Goal: Transaction & Acquisition: Purchase product/service

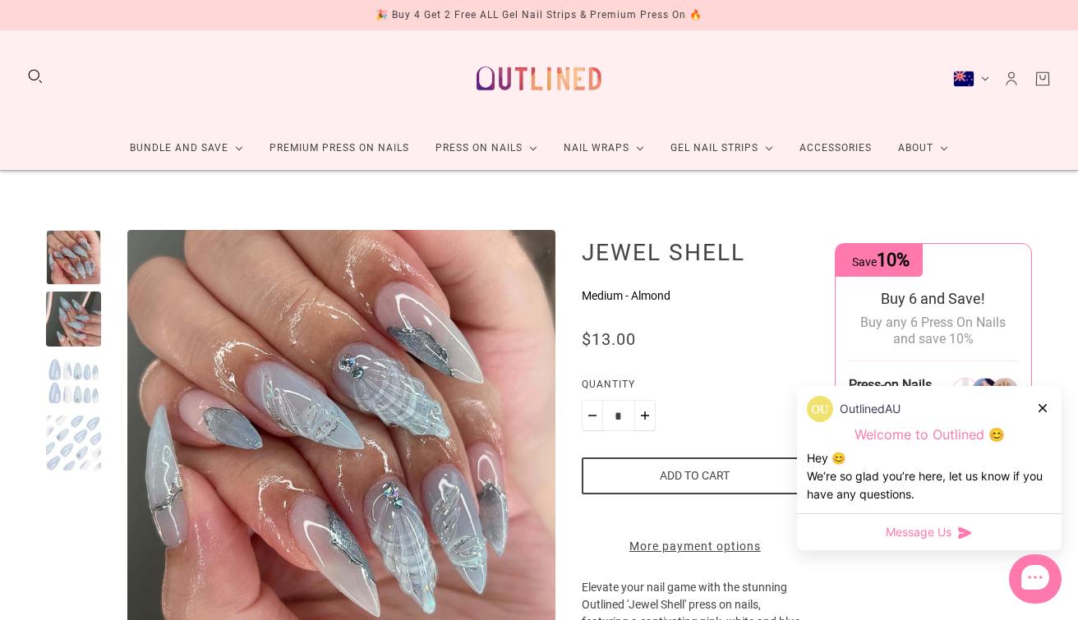
click at [988, 75] on button "New Zealand (NZD $)" at bounding box center [971, 79] width 36 height 16
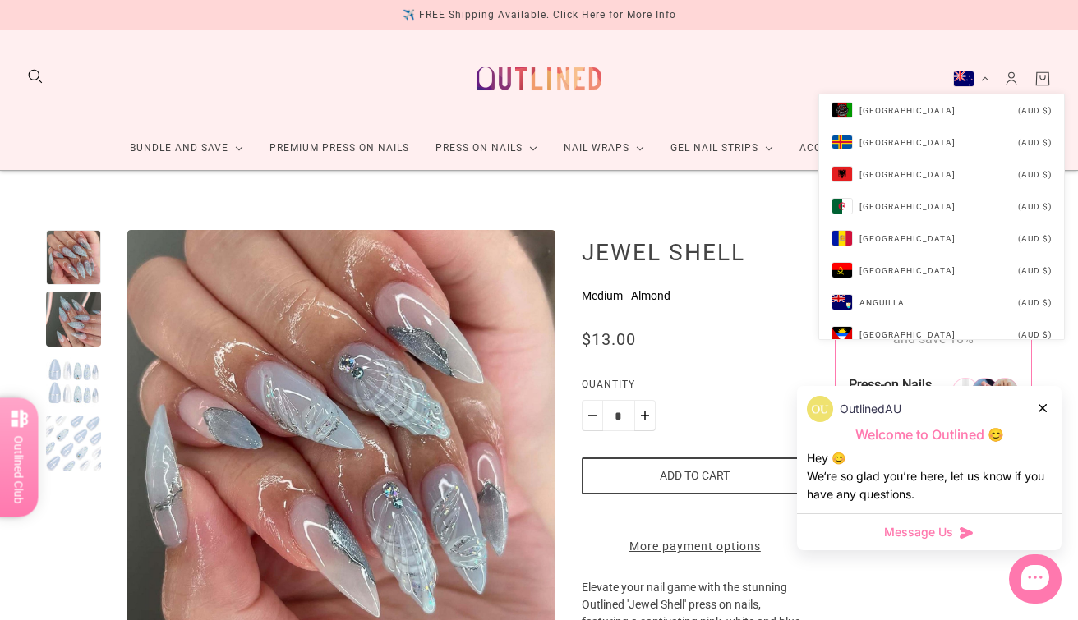
click at [988, 74] on button "New Zealand (NZD $)" at bounding box center [971, 79] width 36 height 16
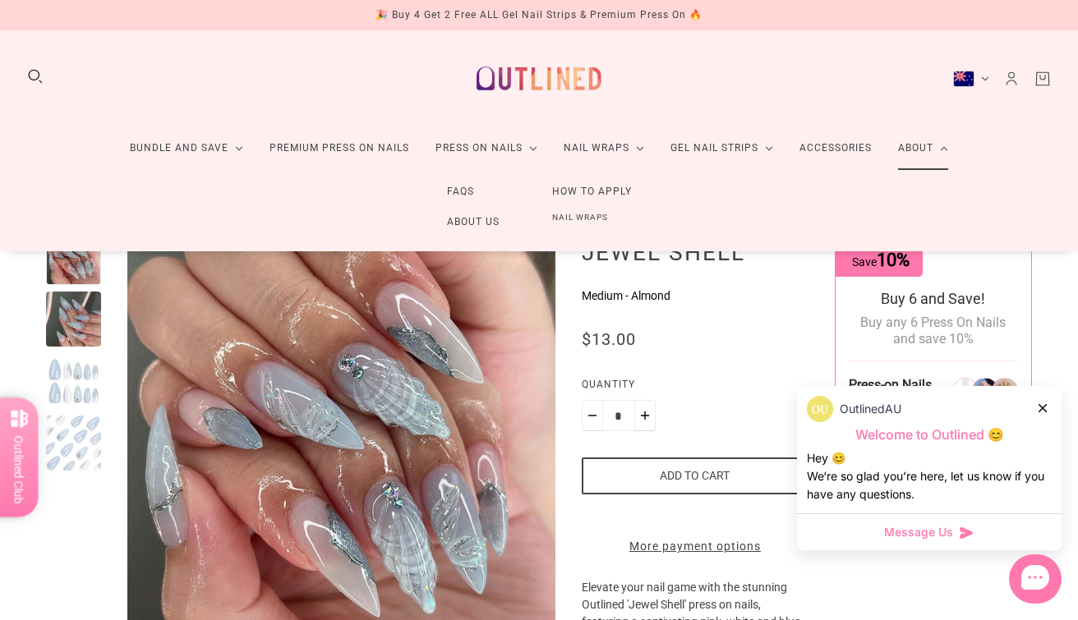
click at [916, 153] on link "About" at bounding box center [923, 149] width 76 height 44
click at [952, 145] on link "About" at bounding box center [923, 149] width 76 height 44
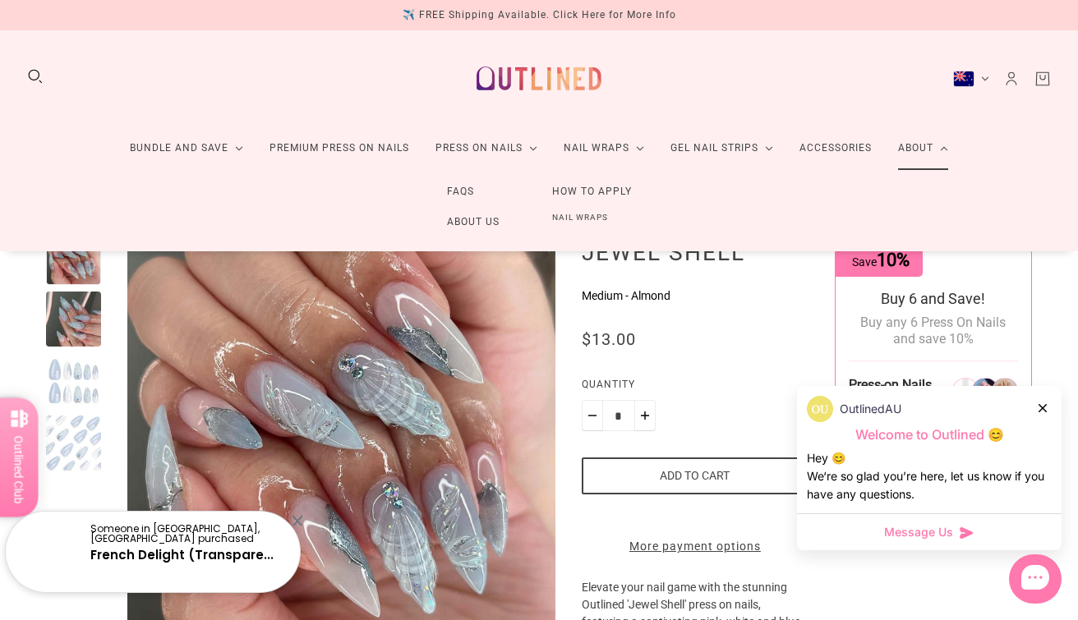
click at [464, 223] on link "About Us" at bounding box center [473, 222] width 105 height 30
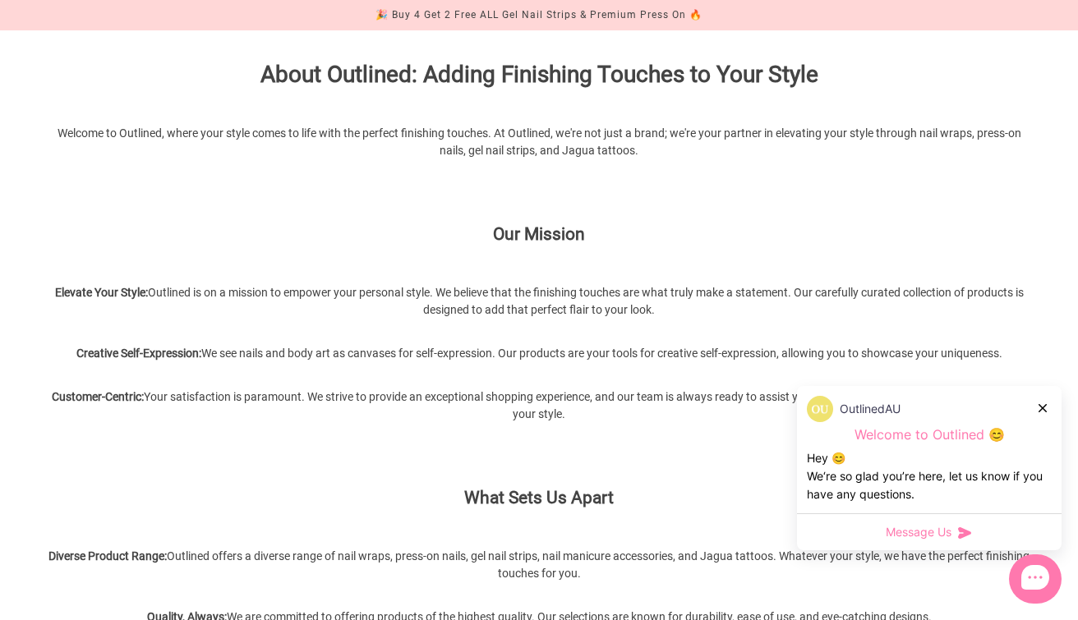
scroll to position [184, 0]
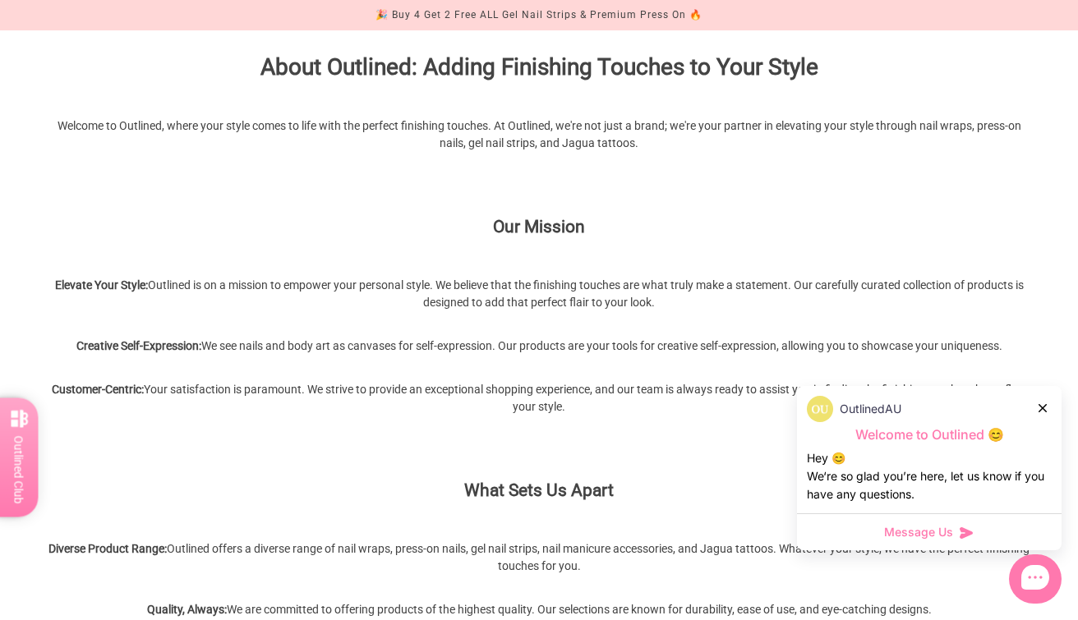
click at [1040, 398] on div "OutlinedAU" at bounding box center [929, 409] width 245 height 26
click at [1040, 403] on div at bounding box center [1044, 407] width 10 height 17
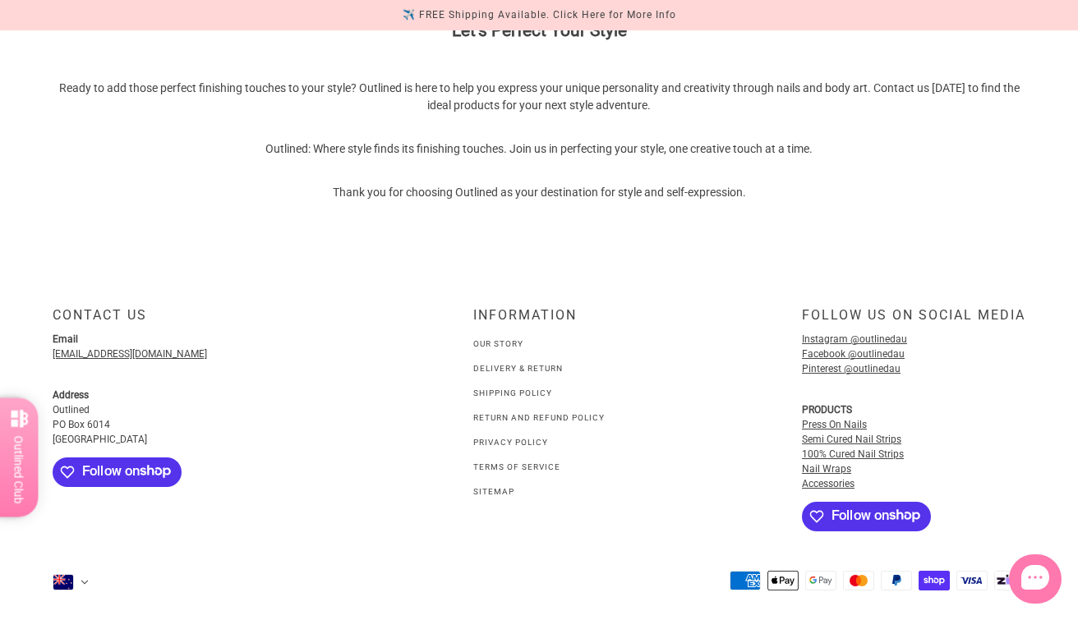
scroll to position [1230, 0]
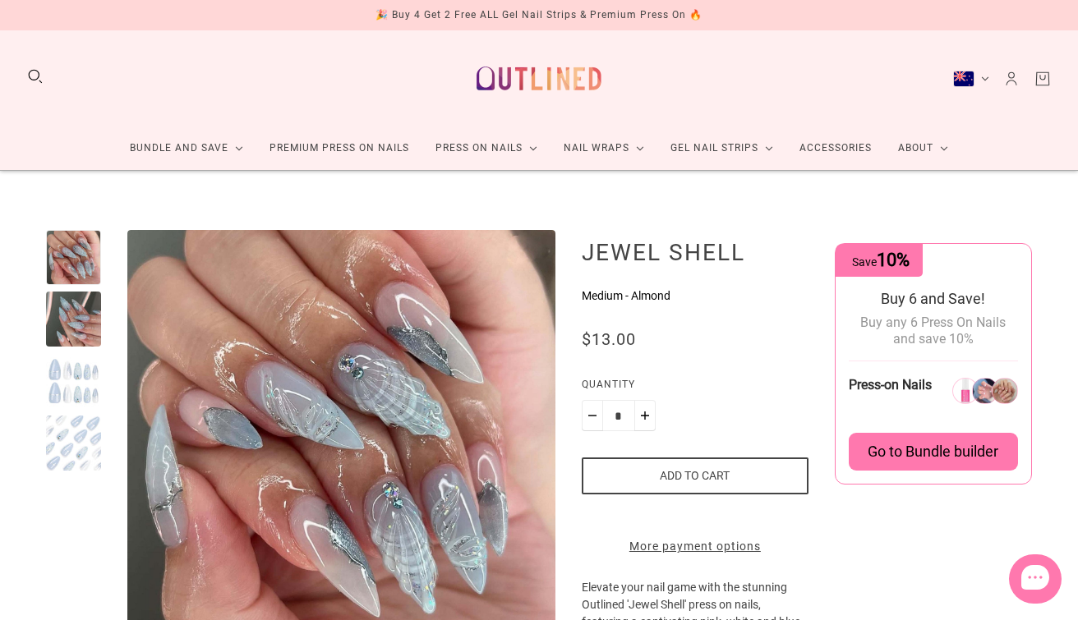
scroll to position [5, 0]
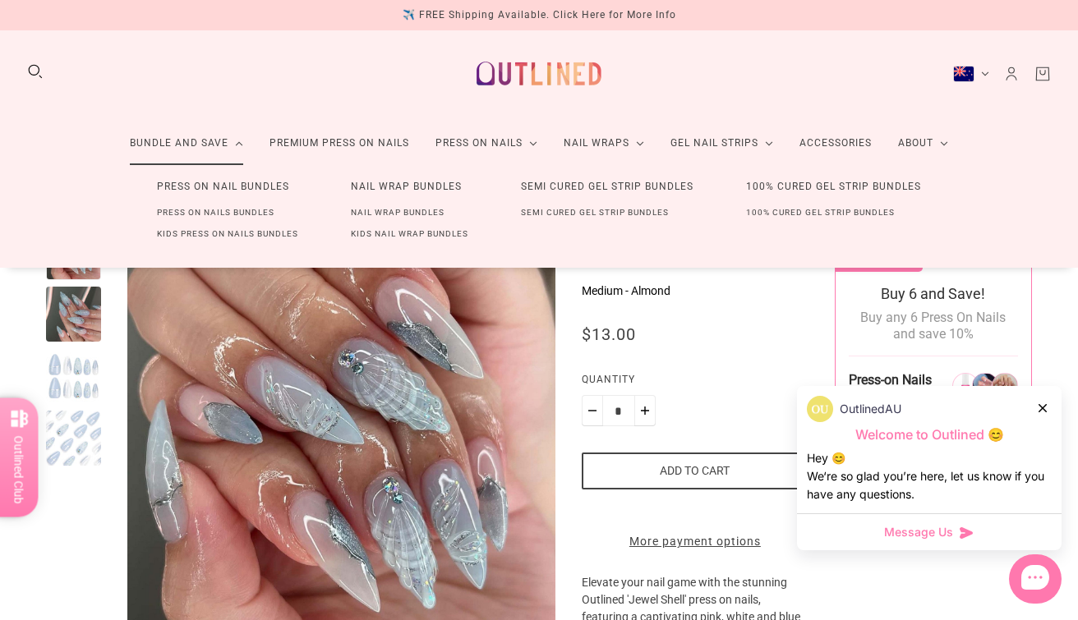
click at [231, 207] on link "Press On Nails Bundles" at bounding box center [216, 212] width 170 height 21
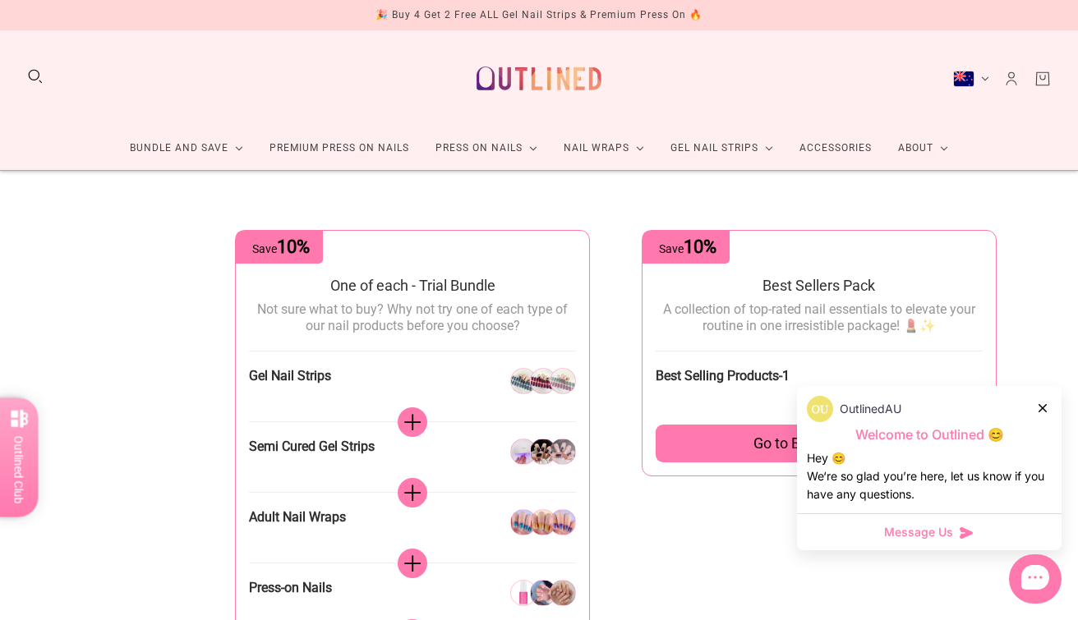
click at [1044, 404] on icon at bounding box center [1043, 408] width 8 height 8
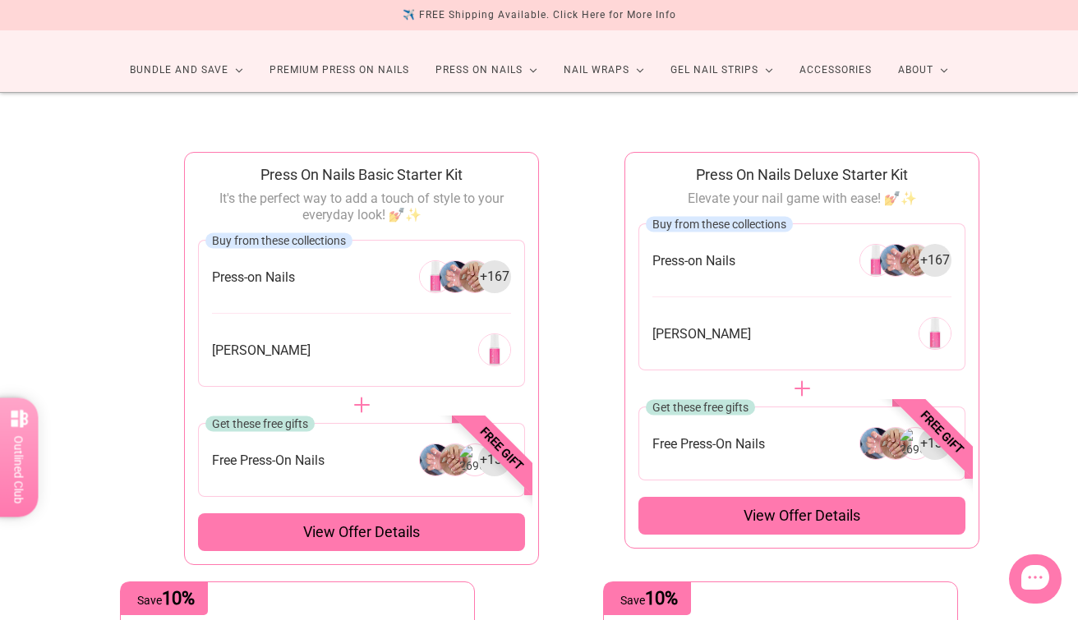
scroll to position [81, 0]
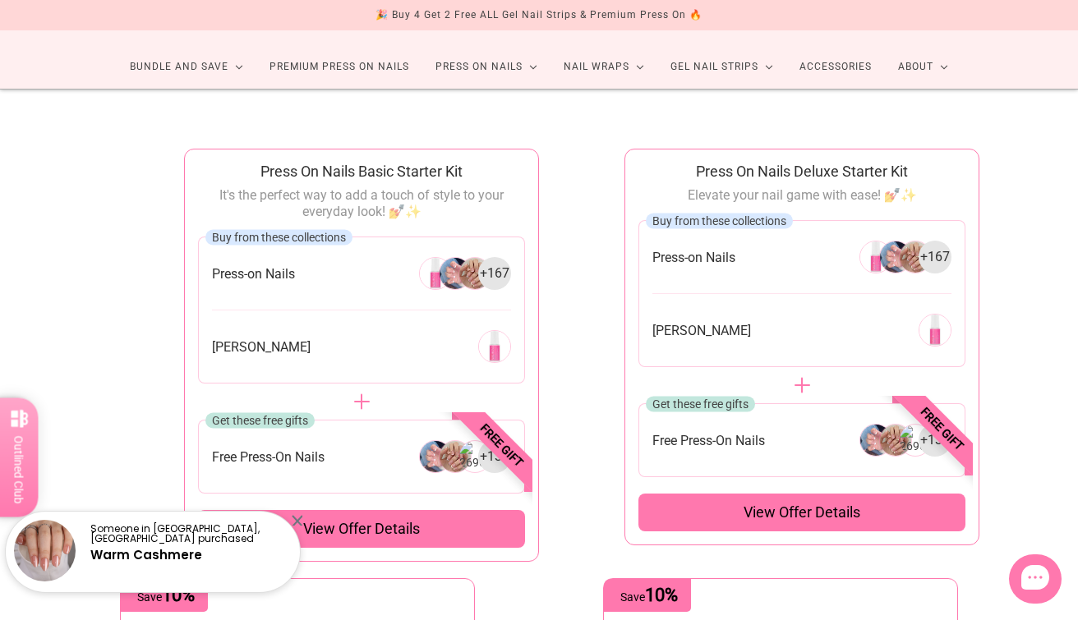
click at [487, 272] on span "+ 167" at bounding box center [495, 274] width 30 height 18
click at [496, 275] on span "+ 167" at bounding box center [495, 274] width 30 height 18
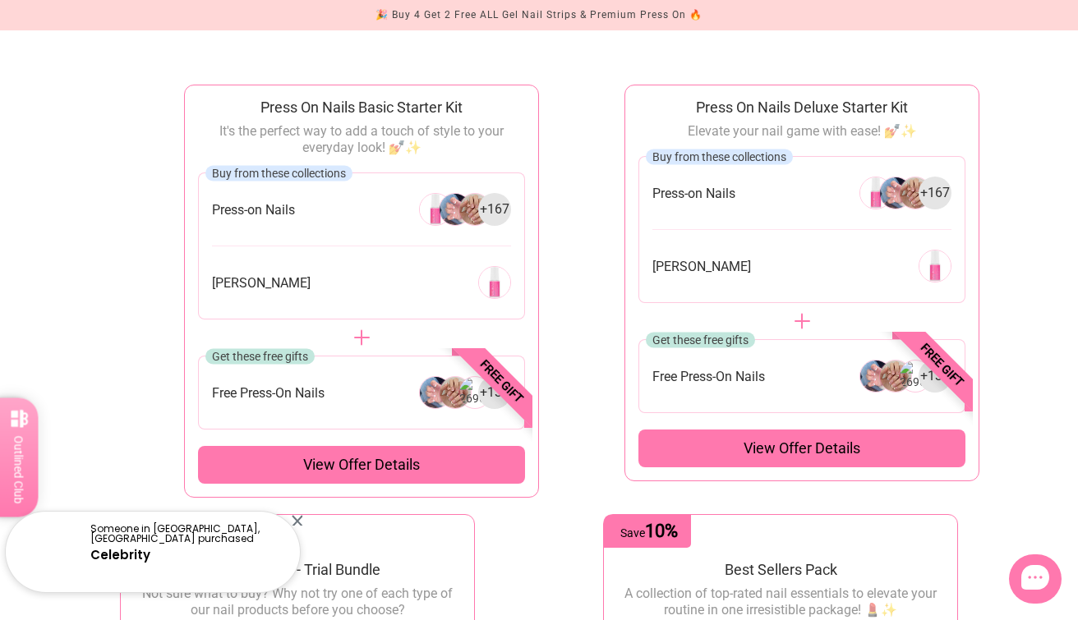
scroll to position [141, 0]
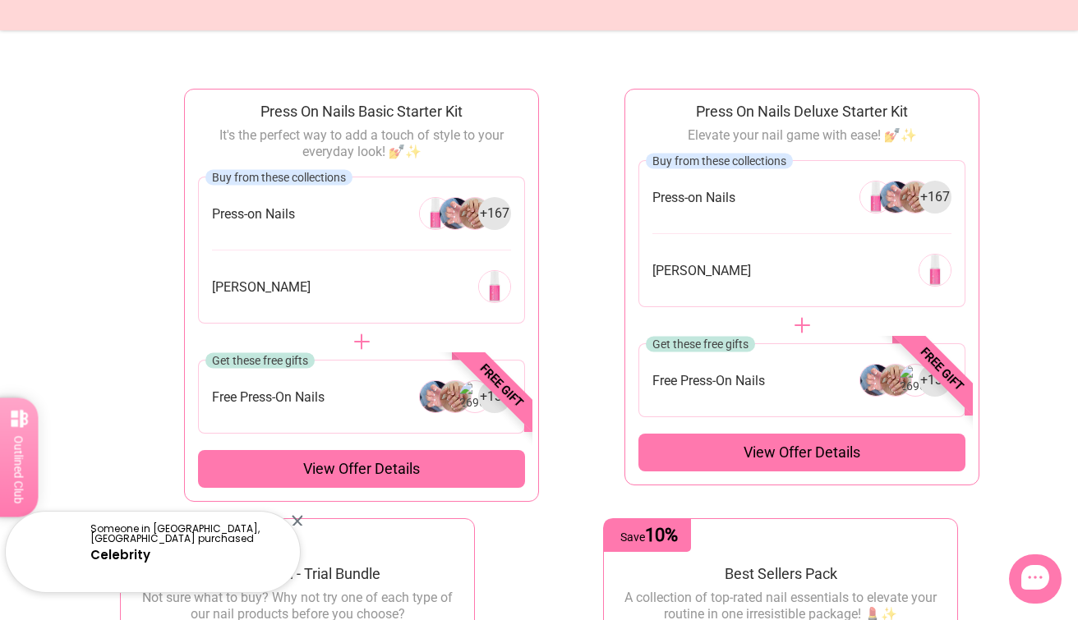
click at [404, 468] on span "View offer details" at bounding box center [361, 469] width 117 height 20
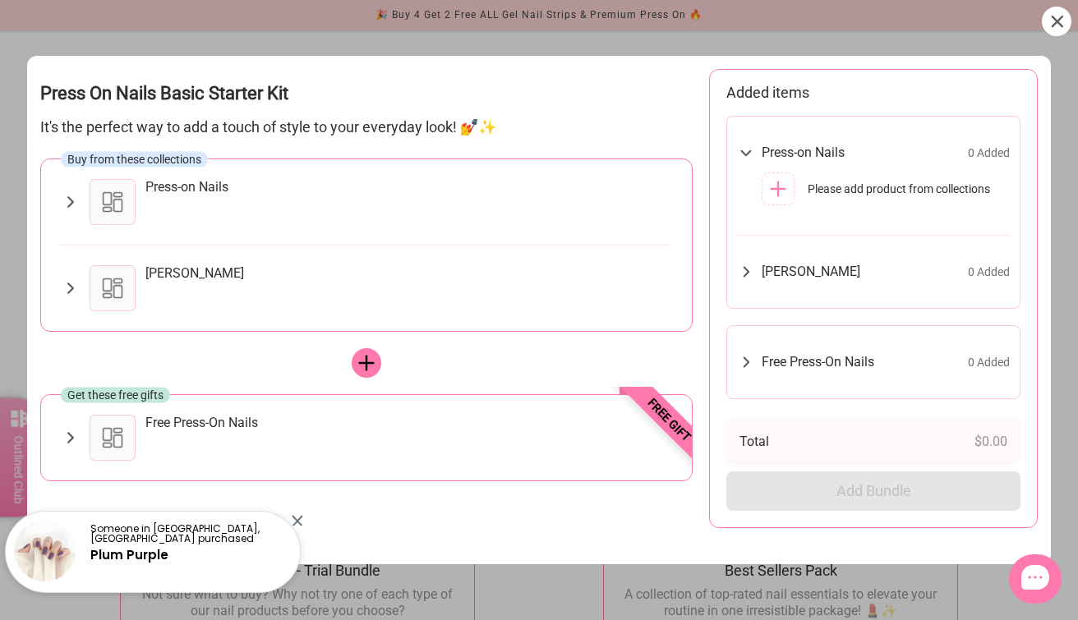
scroll to position [0, 0]
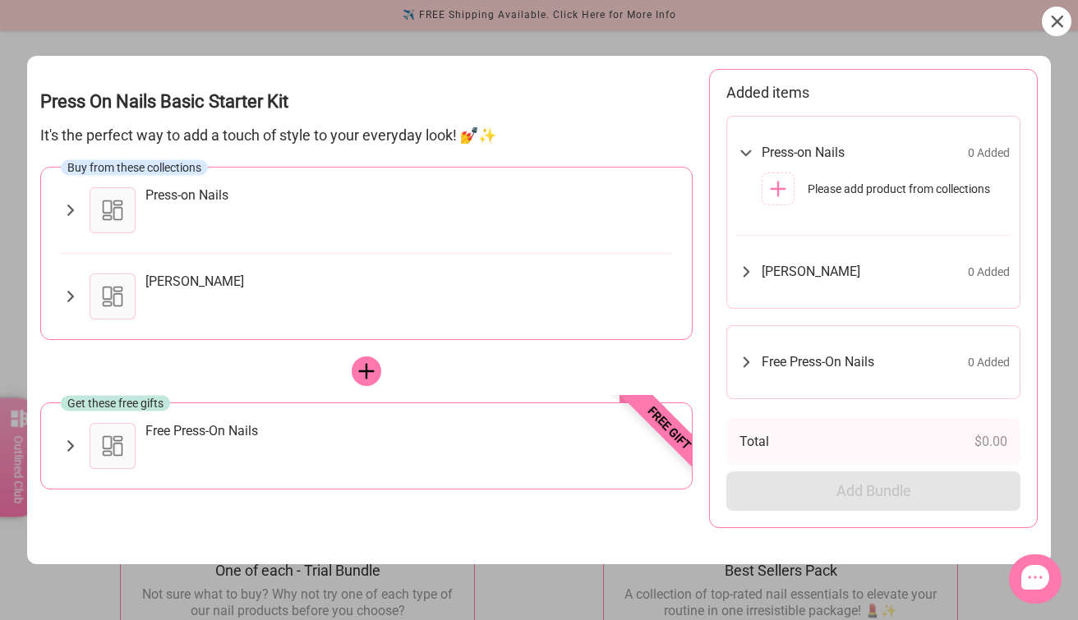
click at [66, 217] on icon at bounding box center [70, 211] width 19 height 20
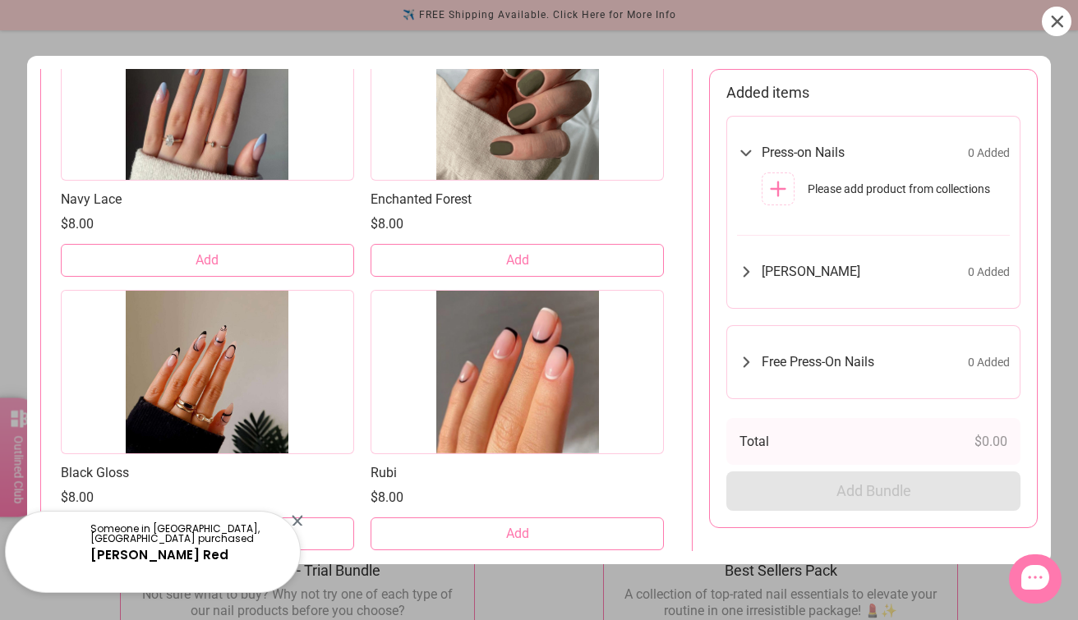
scroll to position [3939, 0]
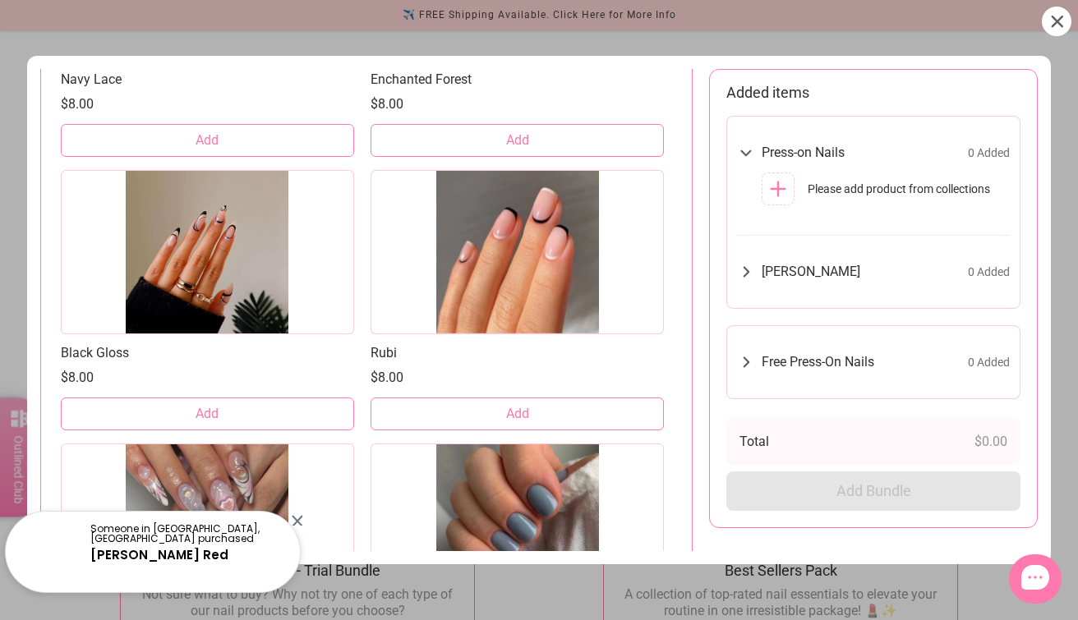
click at [1061, 16] on icon at bounding box center [1057, 22] width 12 height 12
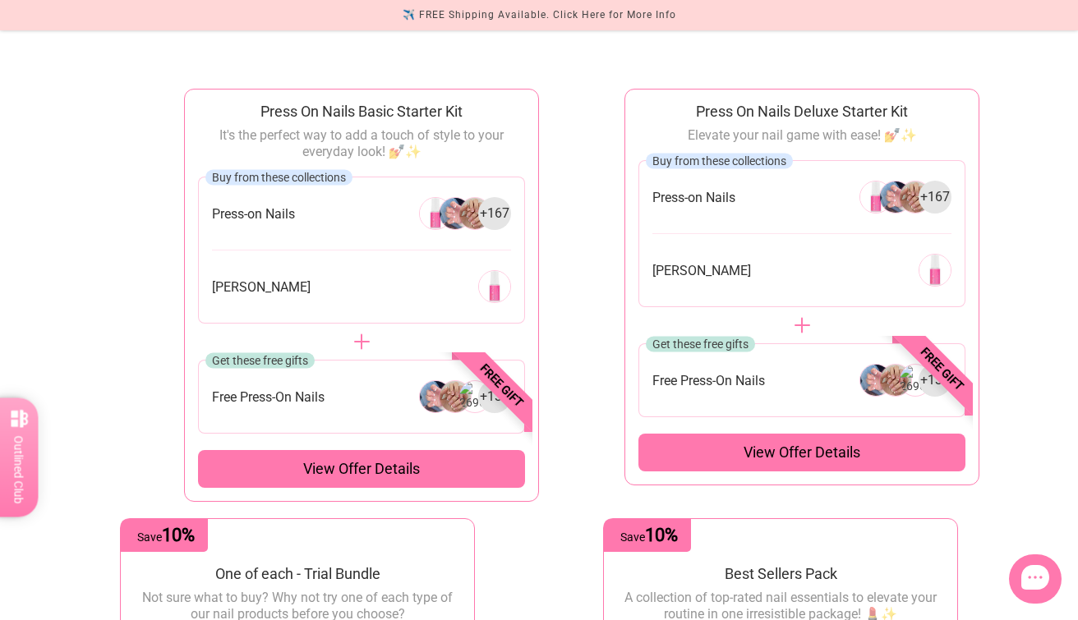
scroll to position [0, 0]
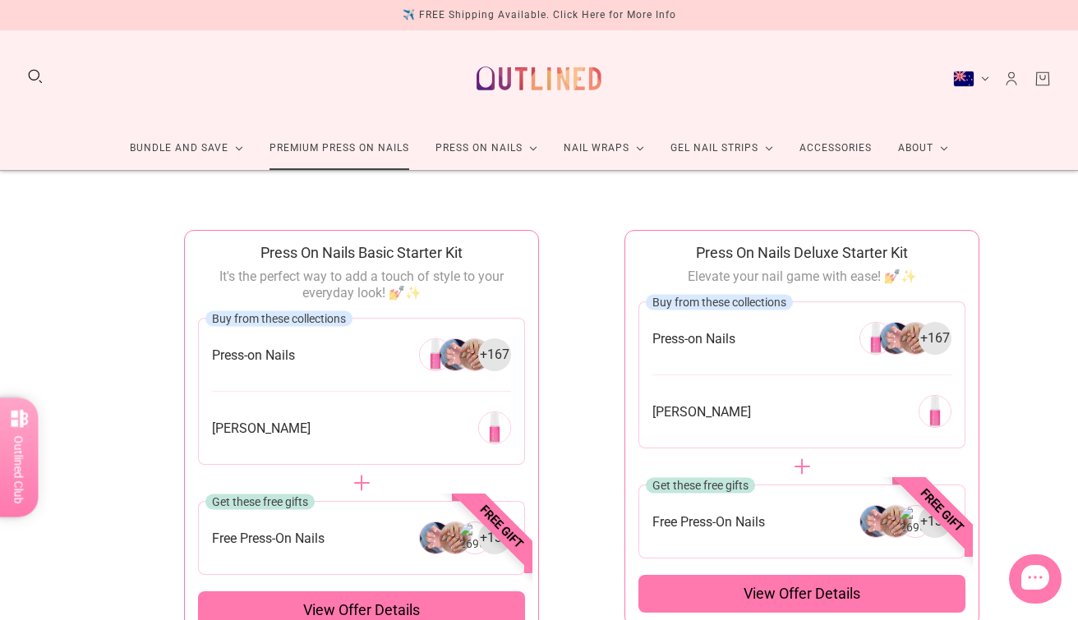
click at [330, 150] on link "Premium Press On Nails" at bounding box center [339, 149] width 166 height 44
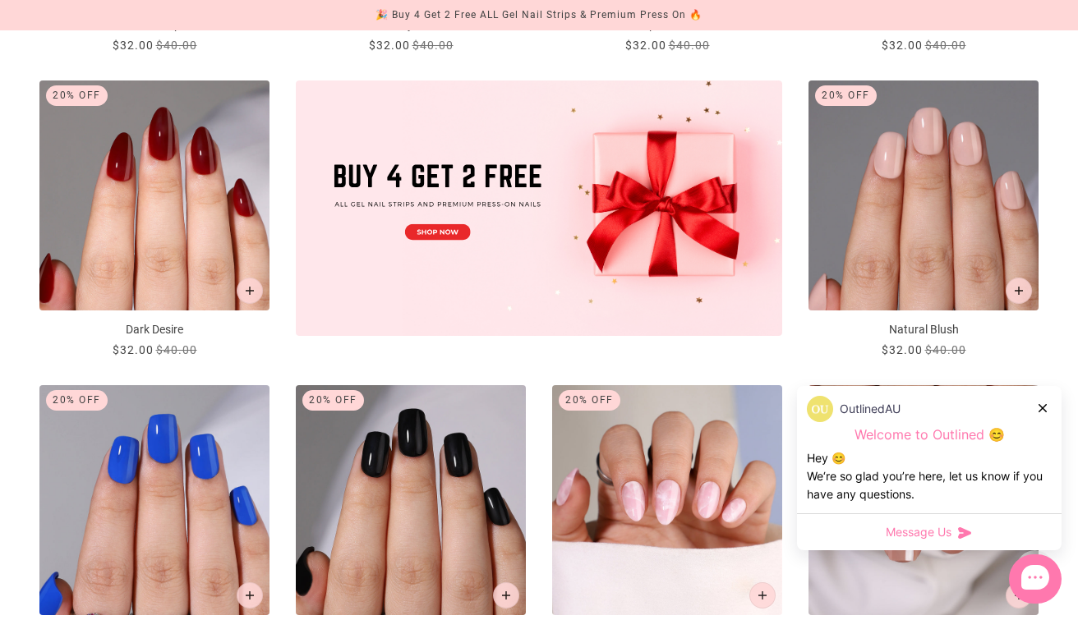
scroll to position [564, 0]
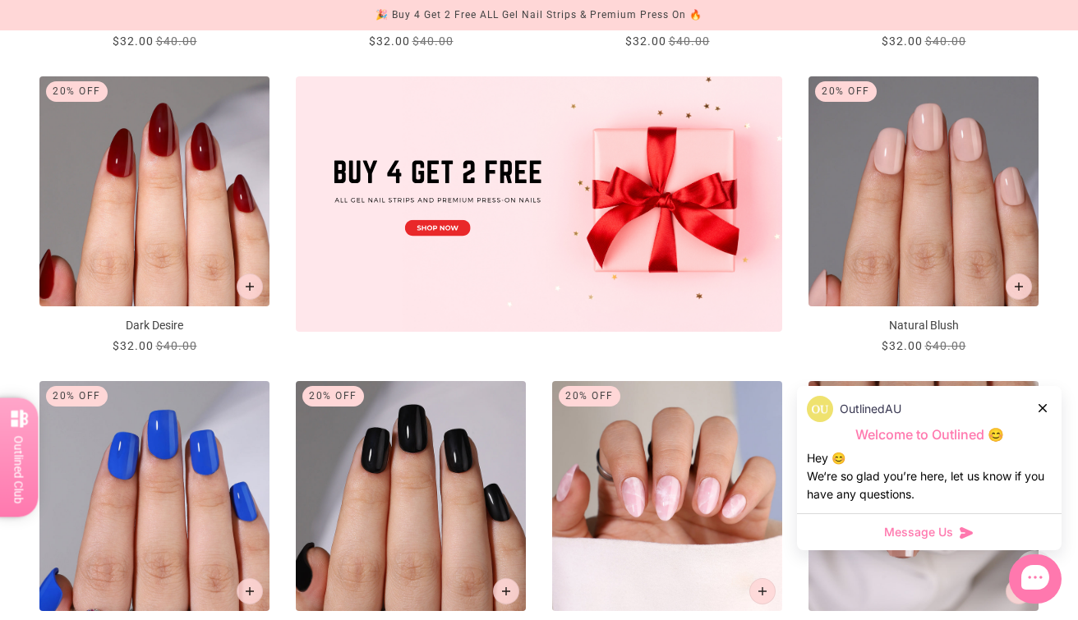
click at [1041, 403] on div at bounding box center [1044, 407] width 10 height 17
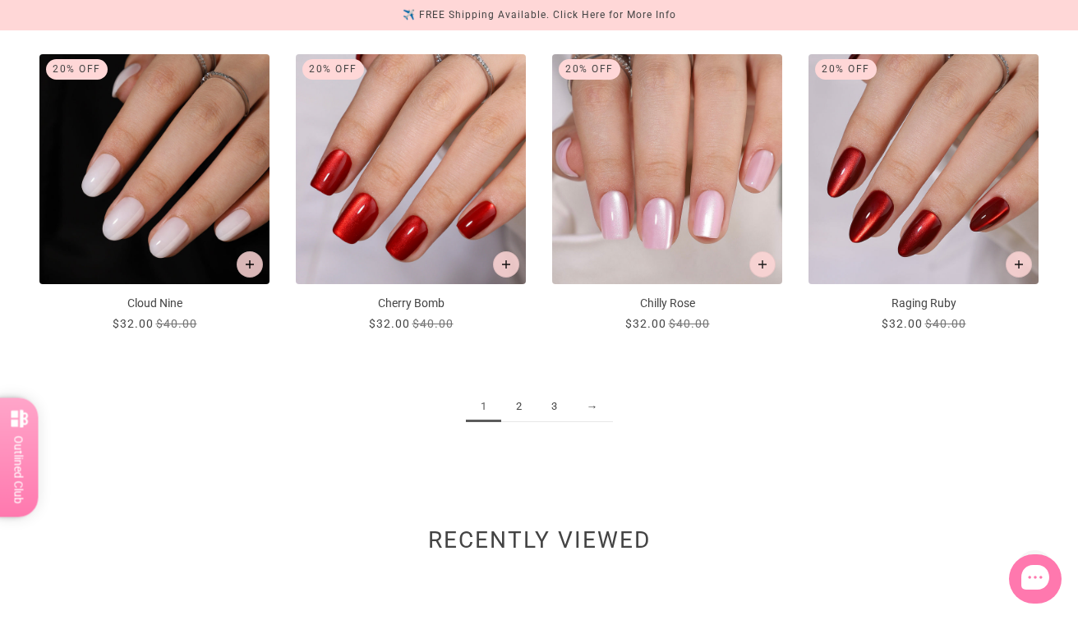
scroll to position [1824, 0]
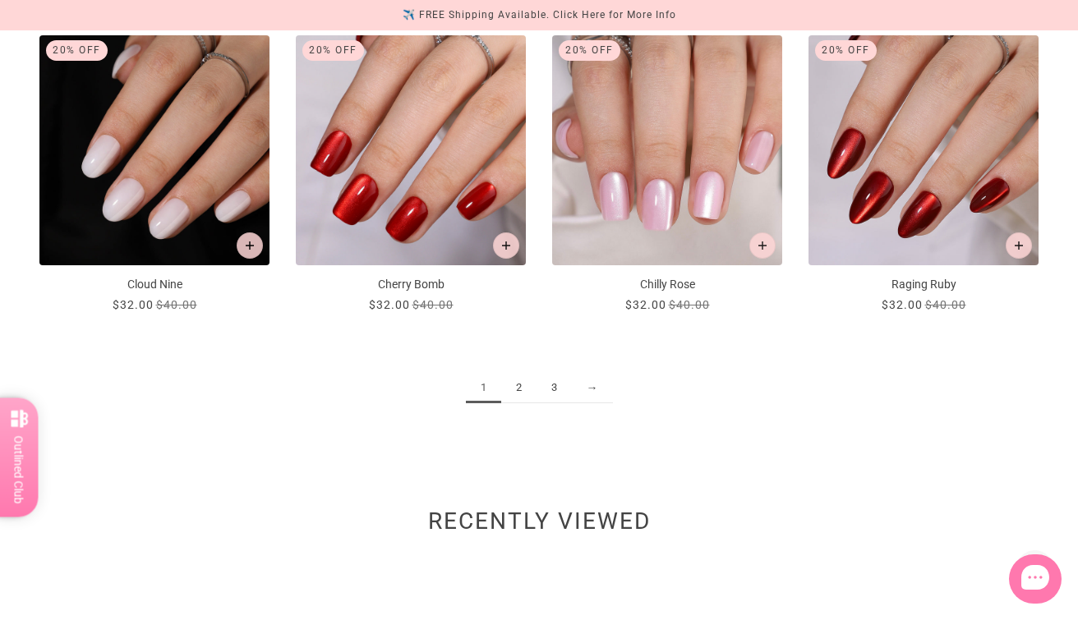
click at [518, 385] on link "2" at bounding box center [518, 388] width 35 height 30
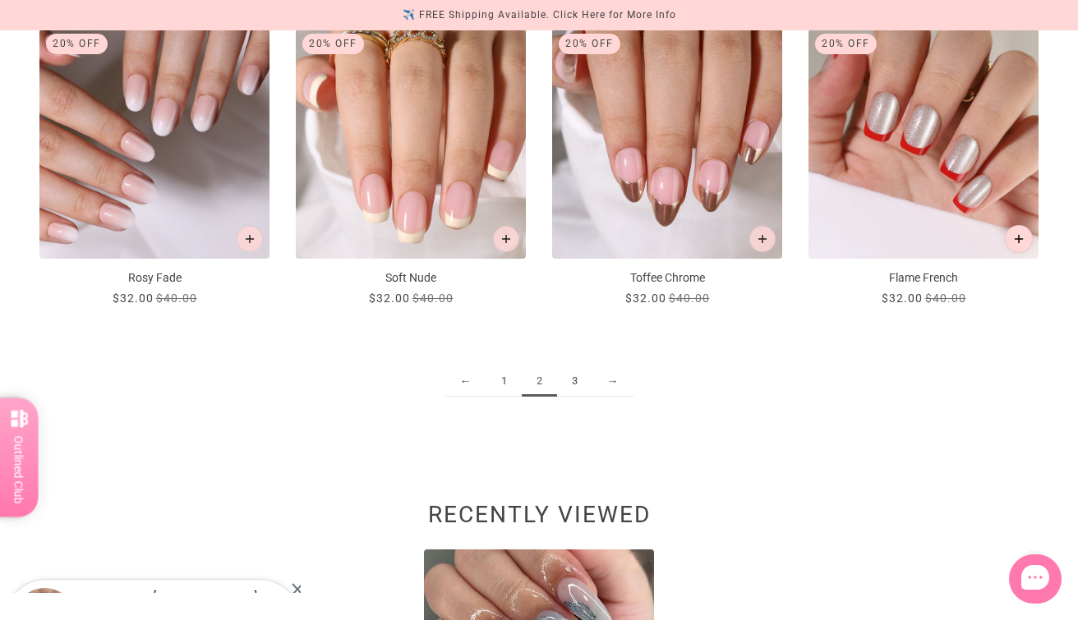
scroll to position [1838, 0]
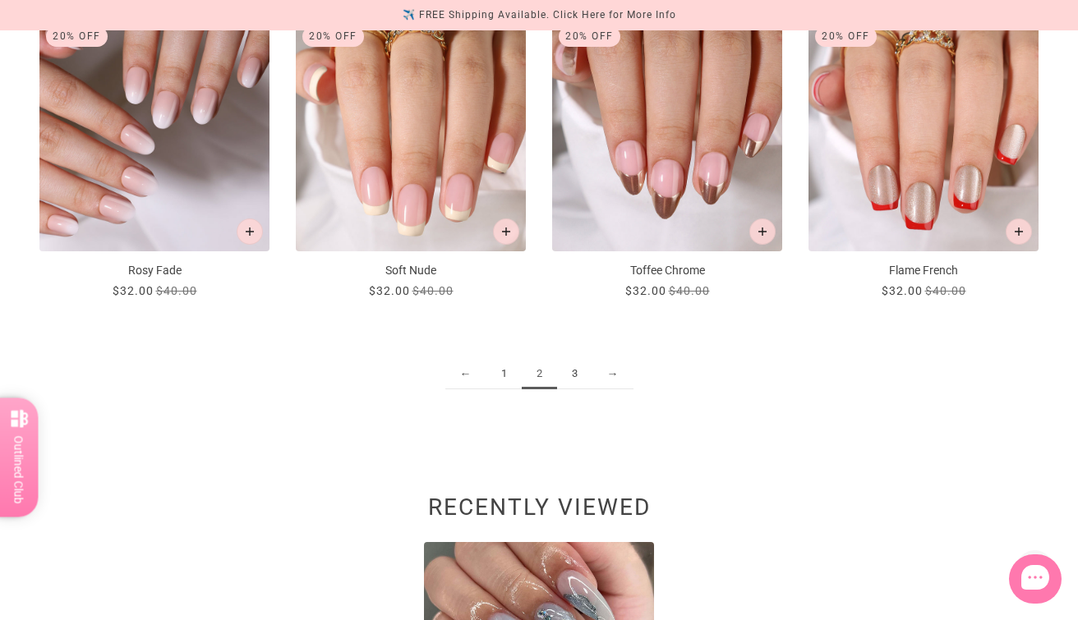
click at [567, 370] on link "3" at bounding box center [574, 374] width 35 height 30
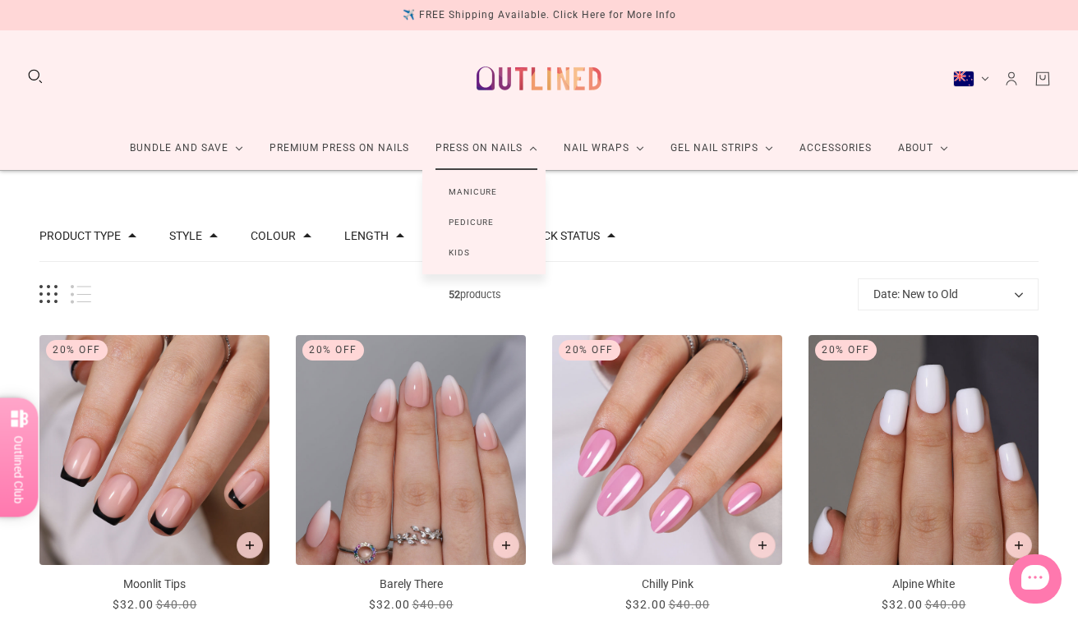
click at [482, 185] on link "Manicure" at bounding box center [472, 192] width 101 height 30
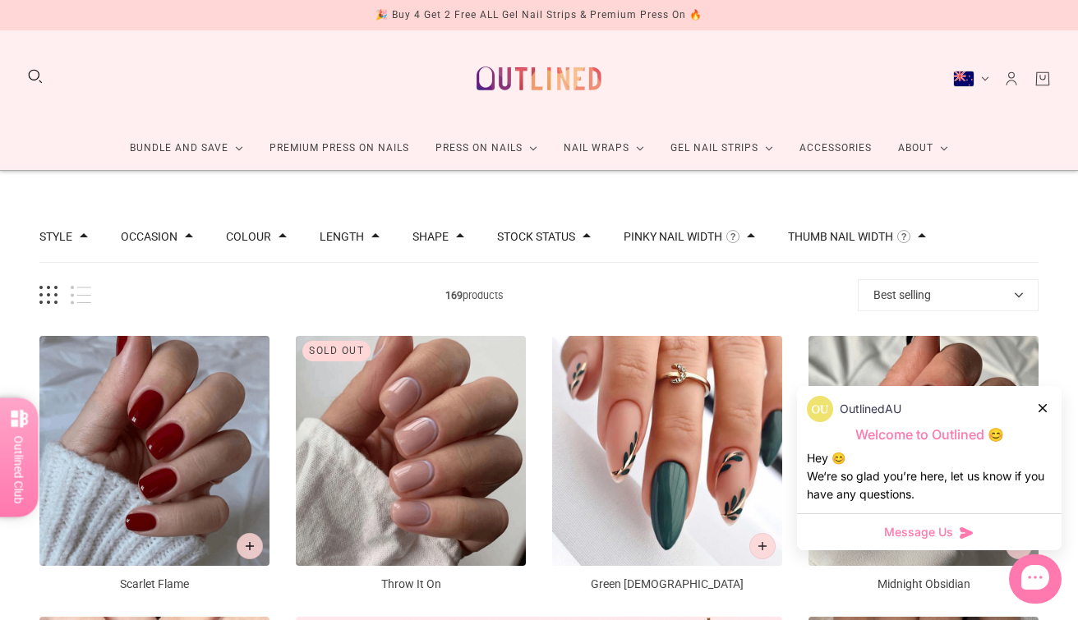
click at [1044, 404] on icon at bounding box center [1043, 408] width 8 height 8
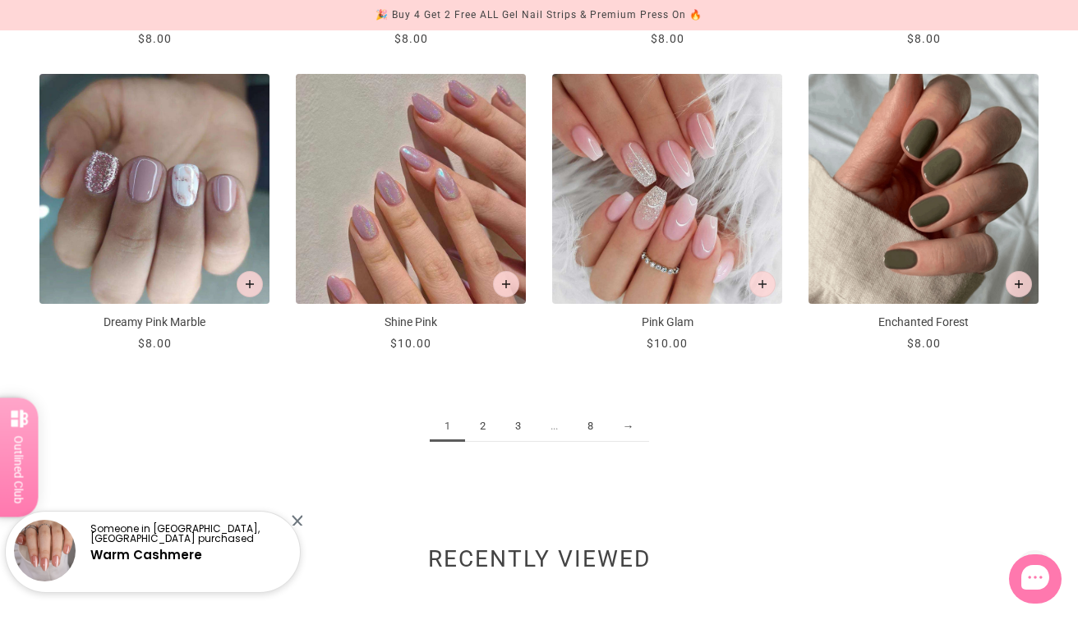
scroll to position [1791, 0]
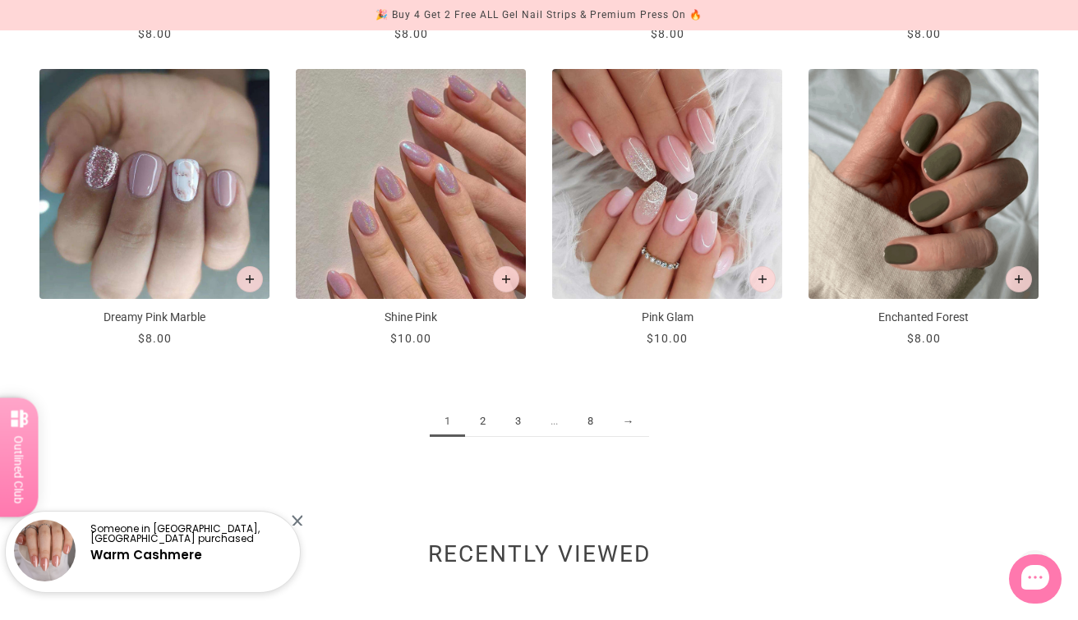
click at [481, 420] on link "2" at bounding box center [482, 422] width 35 height 30
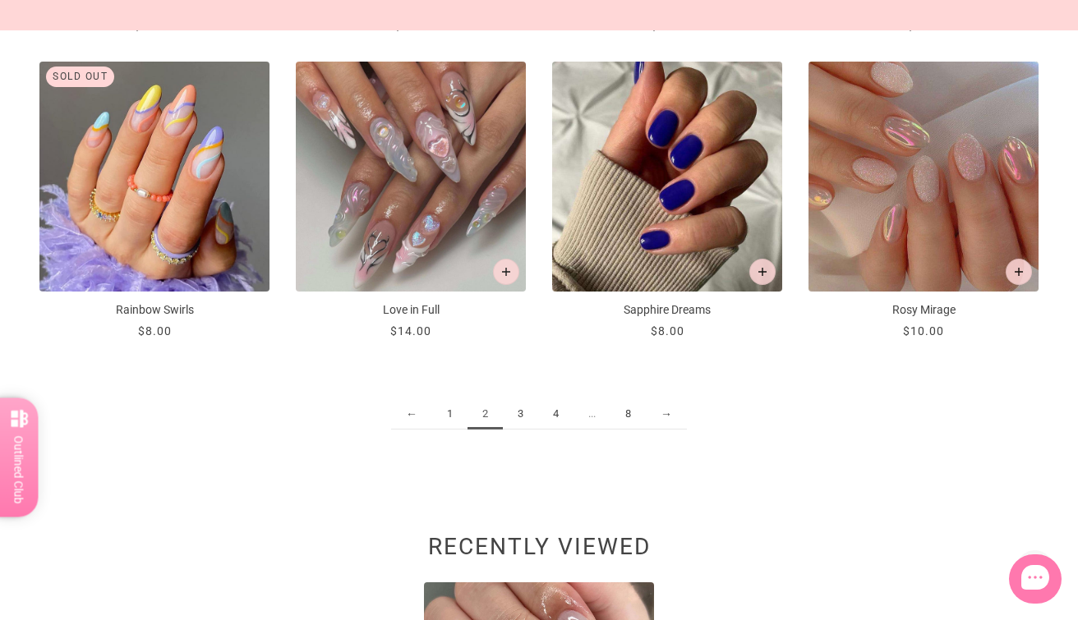
scroll to position [1805, 0]
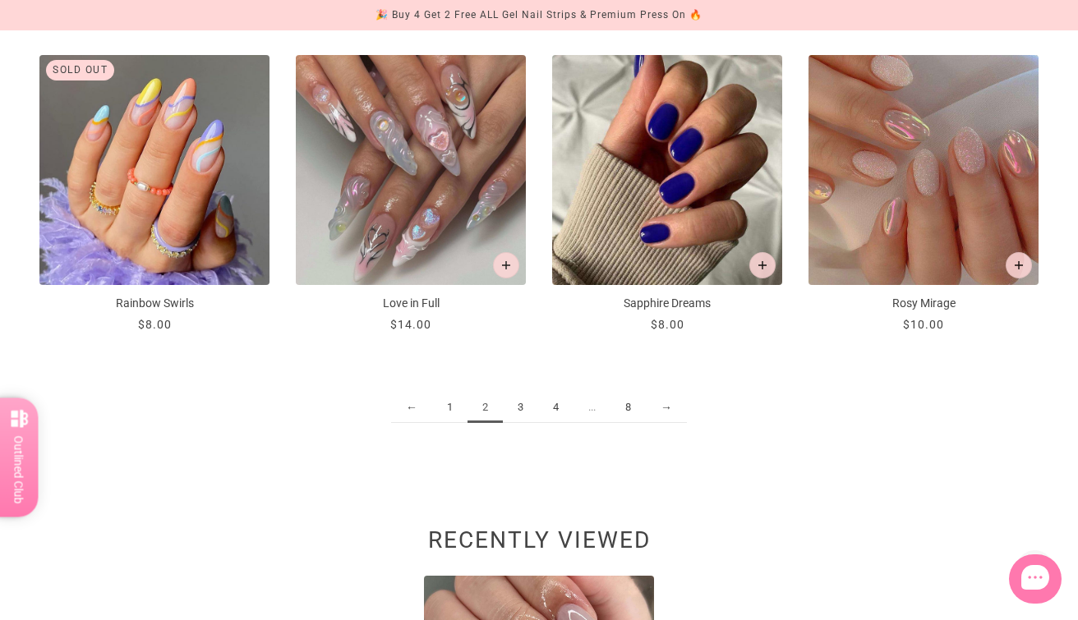
click at [509, 406] on link "3" at bounding box center [520, 408] width 35 height 30
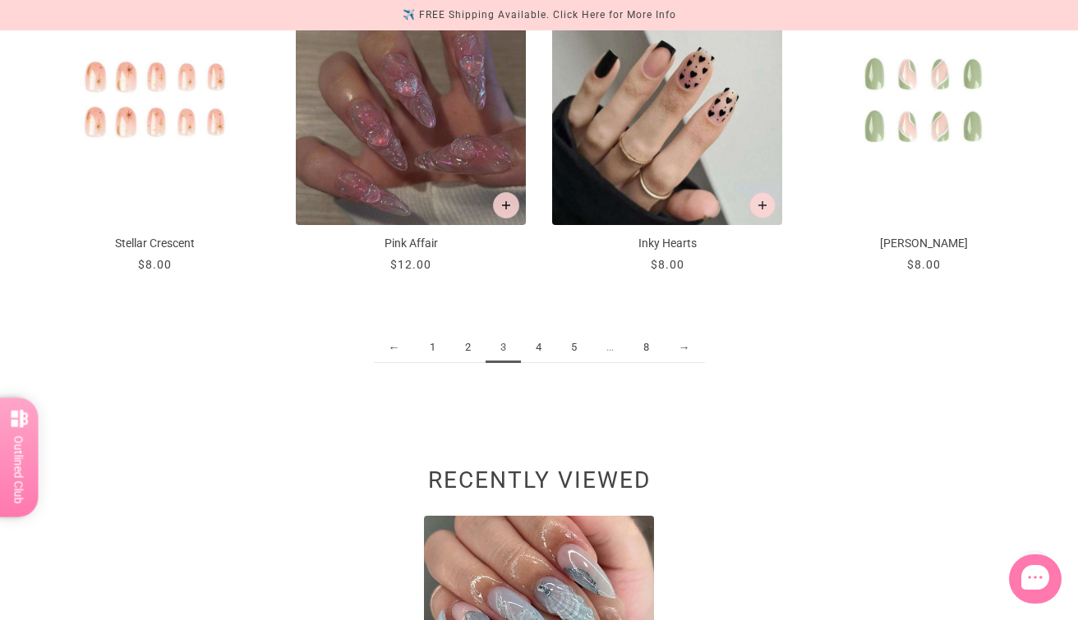
scroll to position [1875, 0]
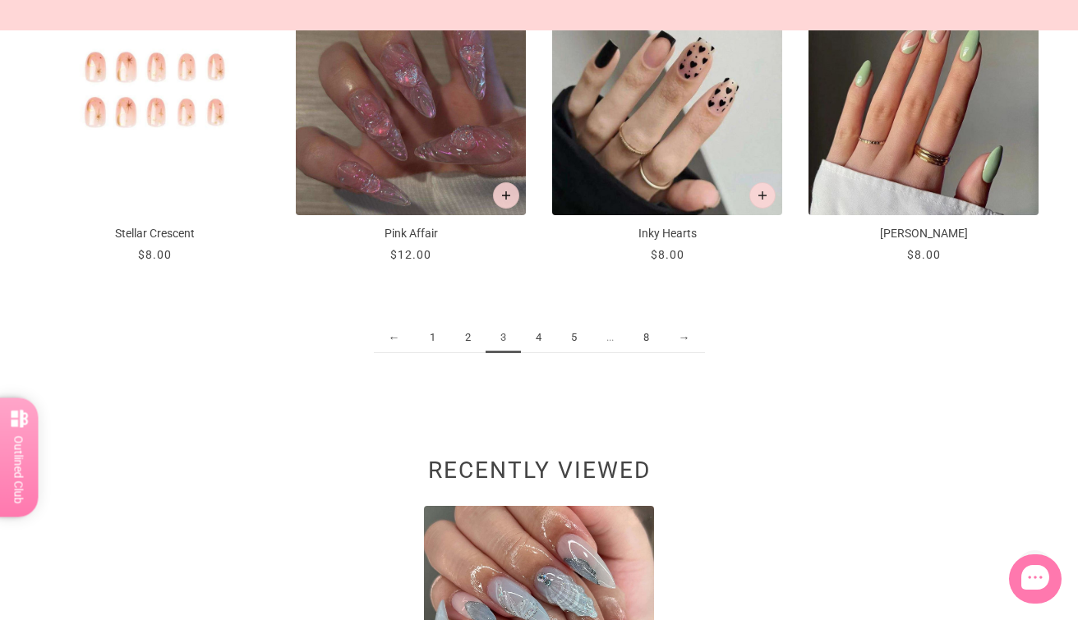
click at [532, 339] on link "4" at bounding box center [538, 338] width 35 height 30
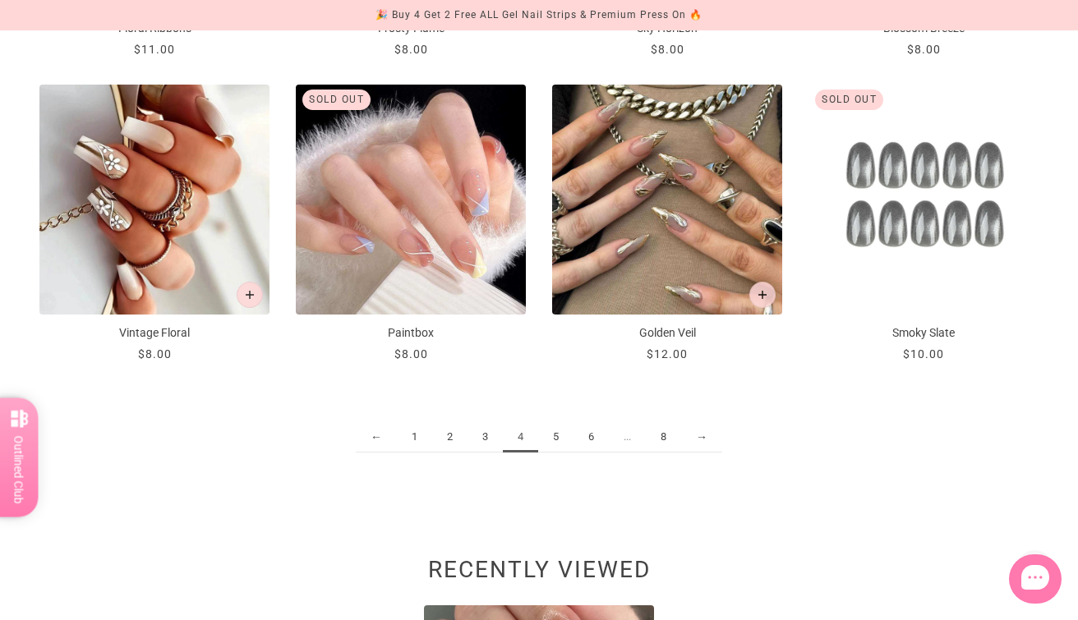
scroll to position [1785, 0]
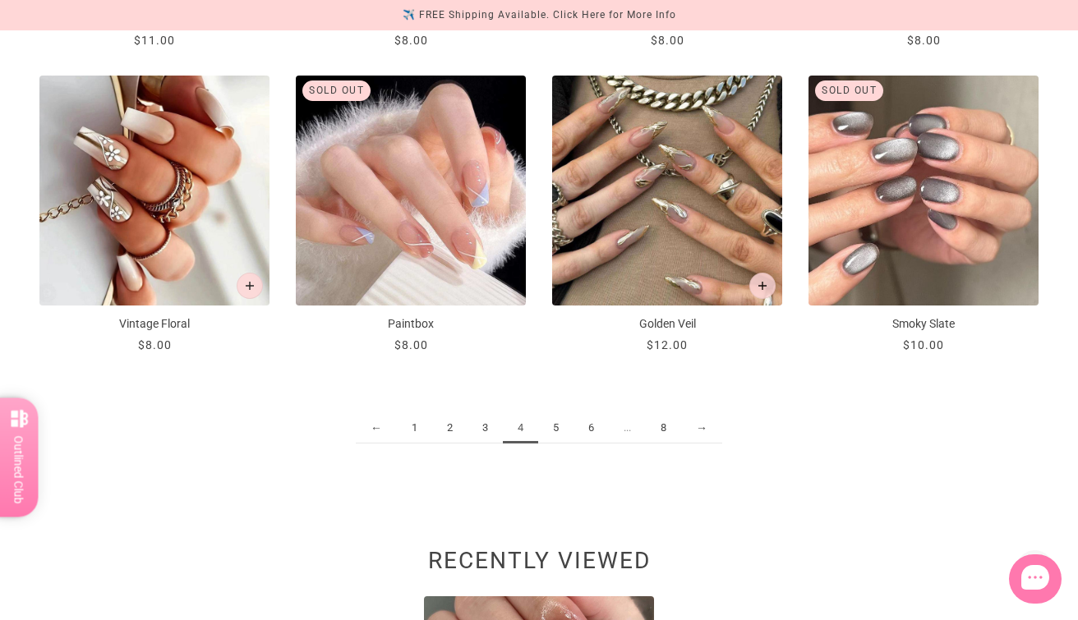
click at [561, 428] on link "5" at bounding box center [555, 428] width 35 height 30
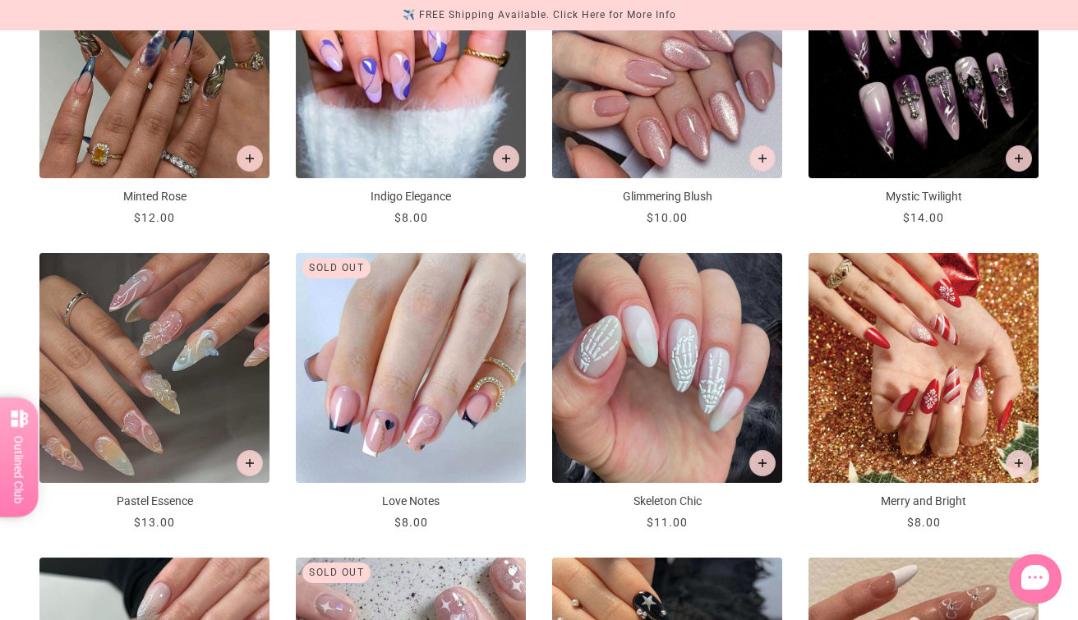
scroll to position [1303, 0]
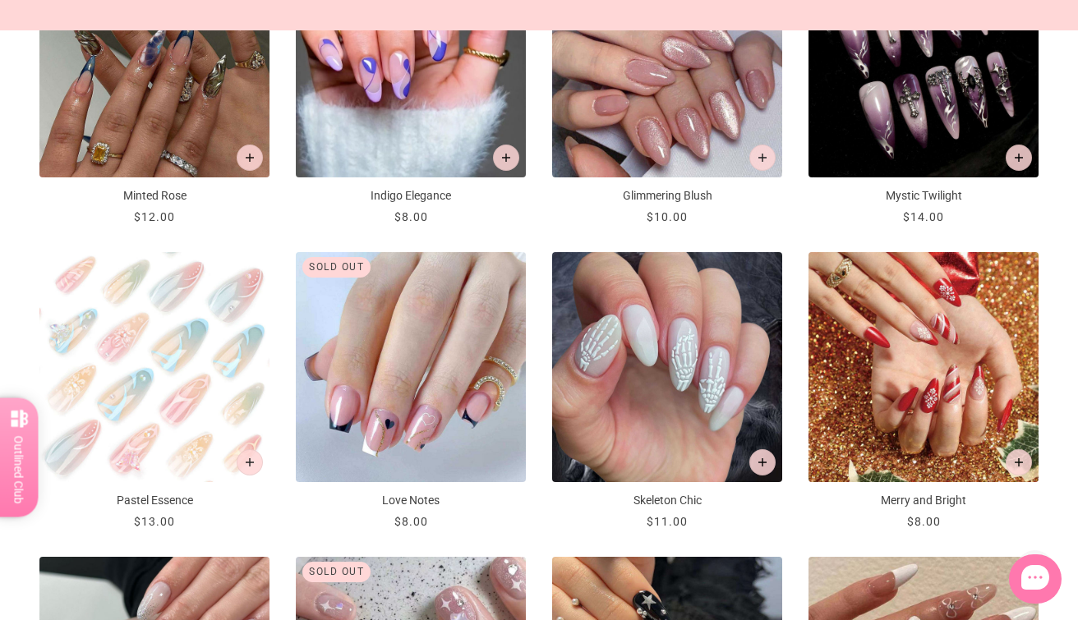
click at [192, 346] on img "Pastel Essence" at bounding box center [154, 367] width 230 height 230
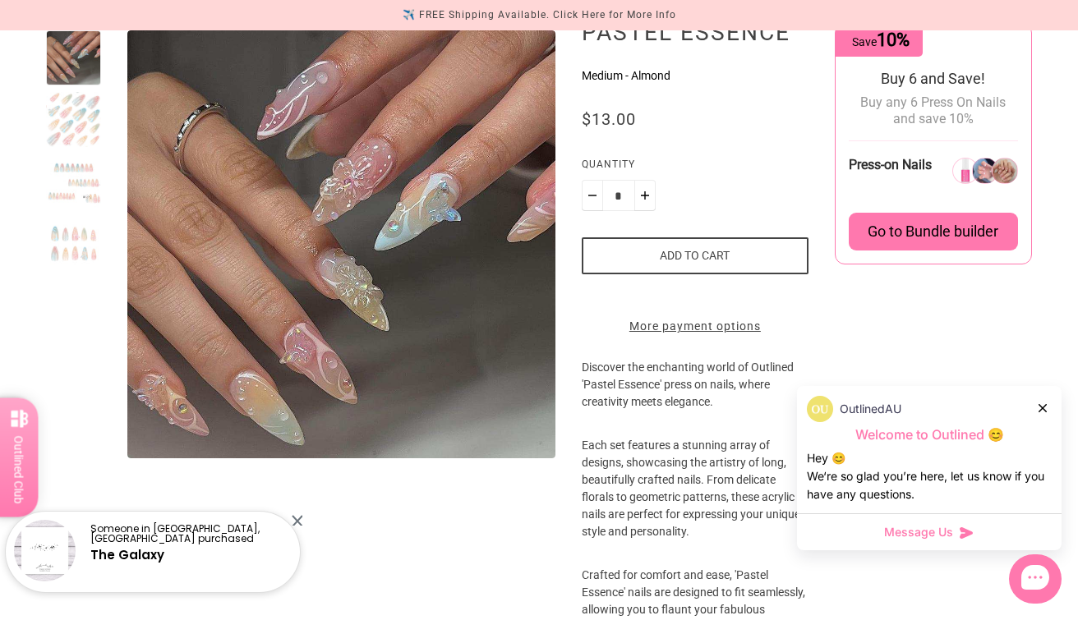
scroll to position [222, 0]
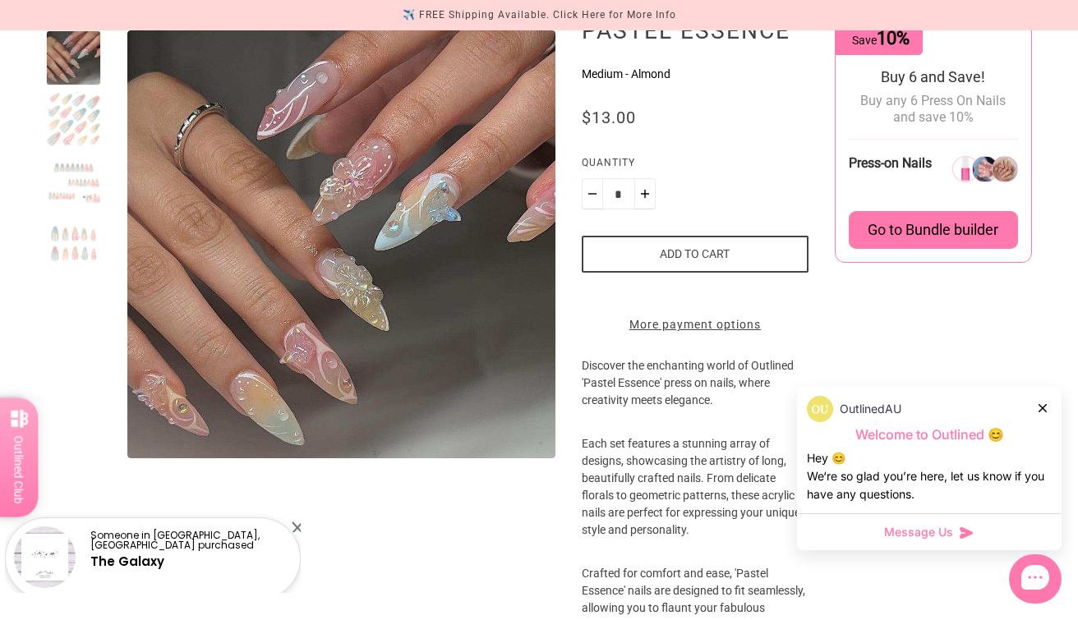
click at [1037, 404] on div "OutlinedAU" at bounding box center [929, 409] width 245 height 26
click at [1042, 407] on icon at bounding box center [1043, 408] width 8 height 8
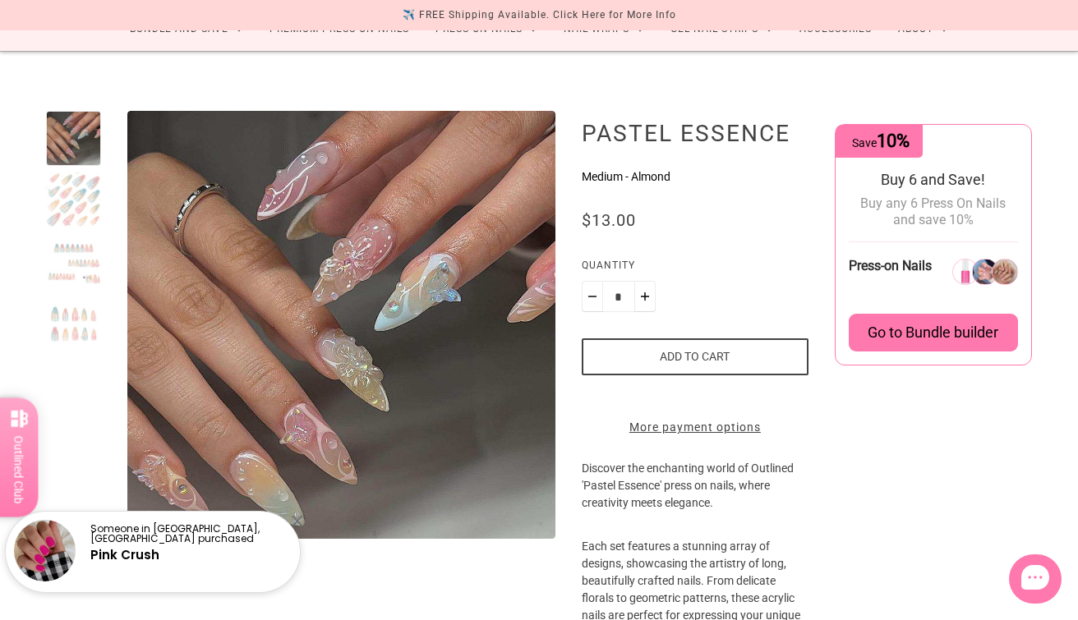
scroll to position [0, 0]
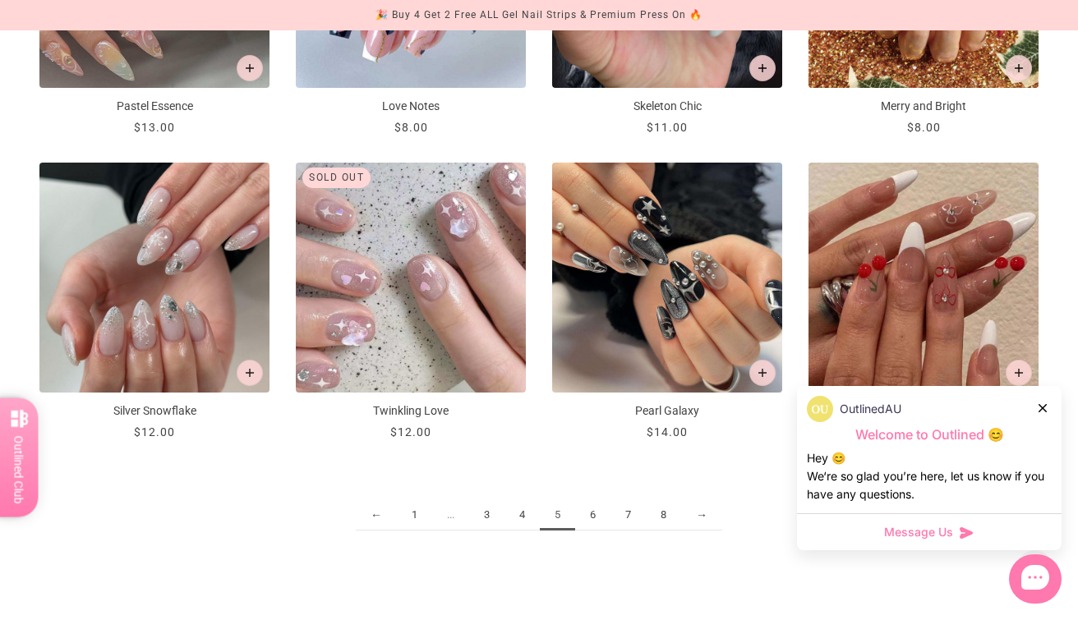
scroll to position [1703, 0]
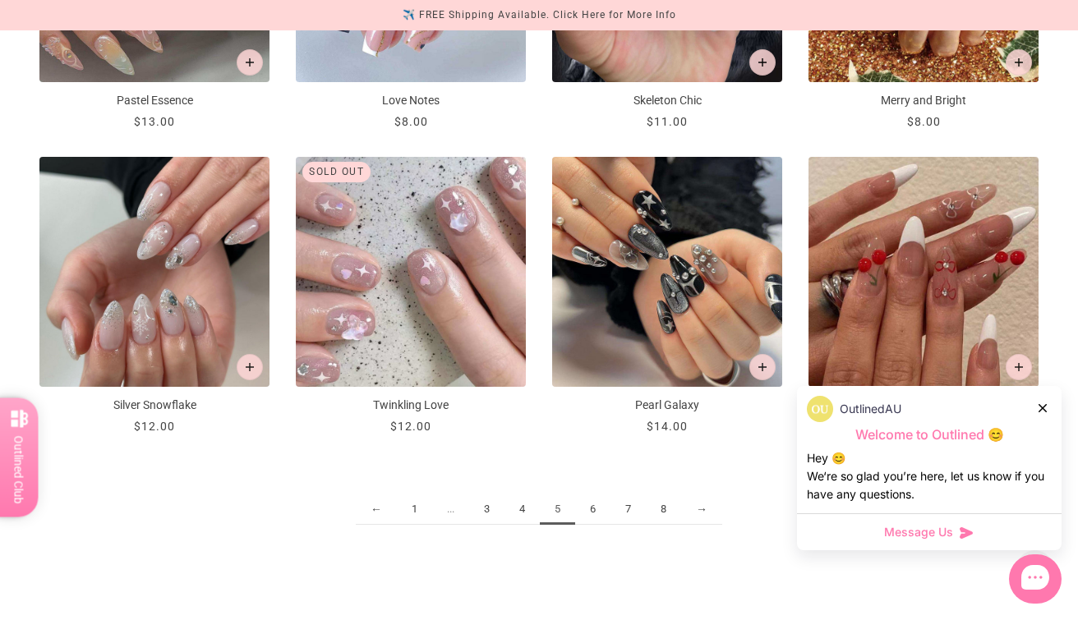
click at [592, 506] on link "6" at bounding box center [592, 510] width 35 height 30
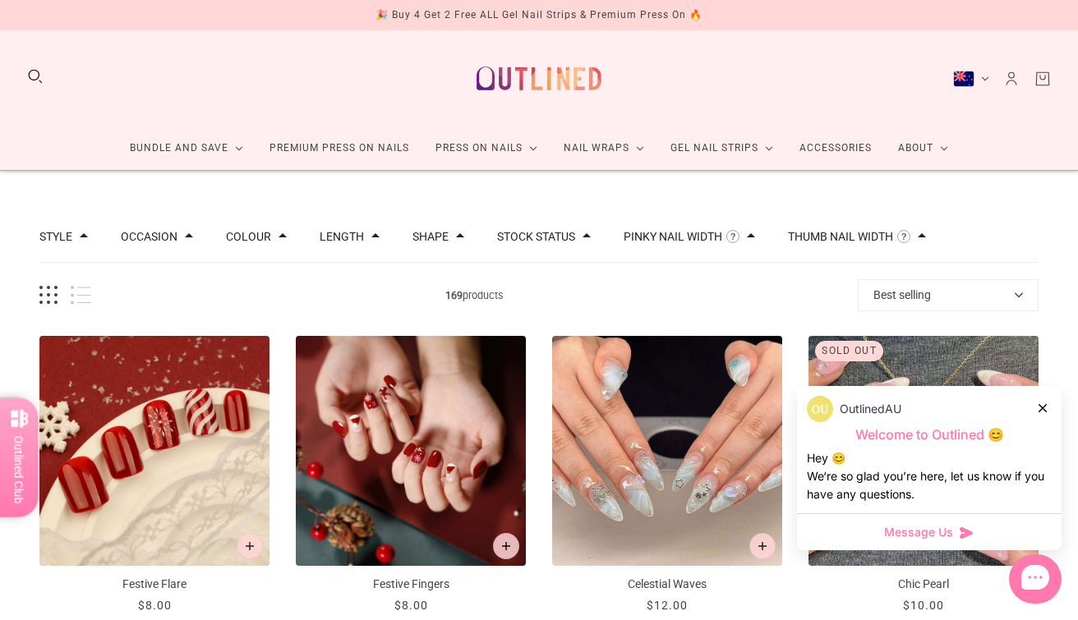
click at [1043, 406] on icon at bounding box center [1043, 408] width 8 height 8
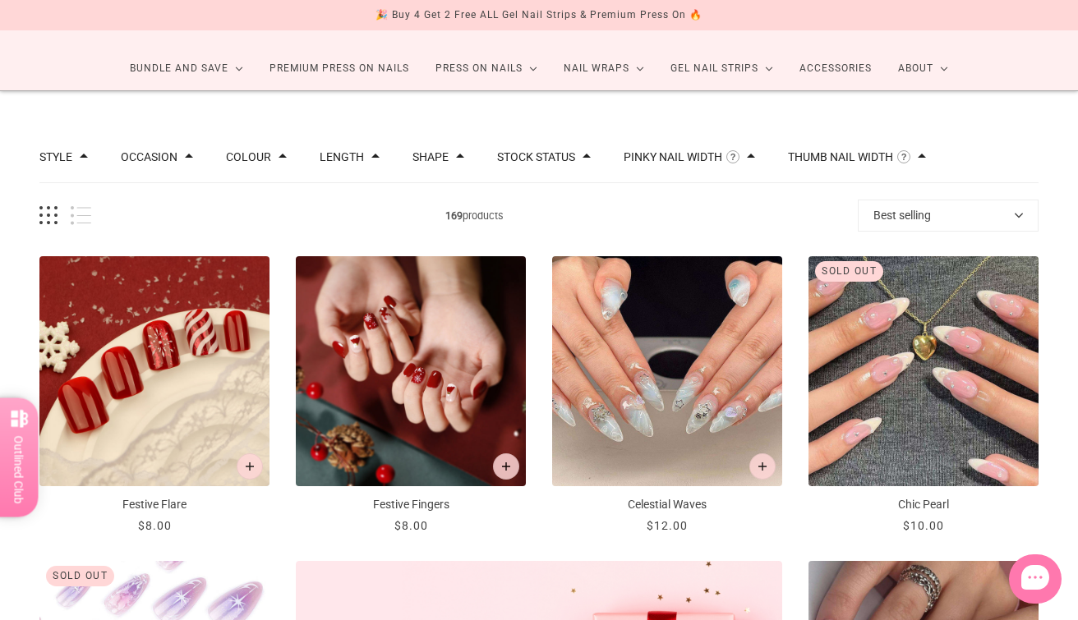
scroll to position [84, 0]
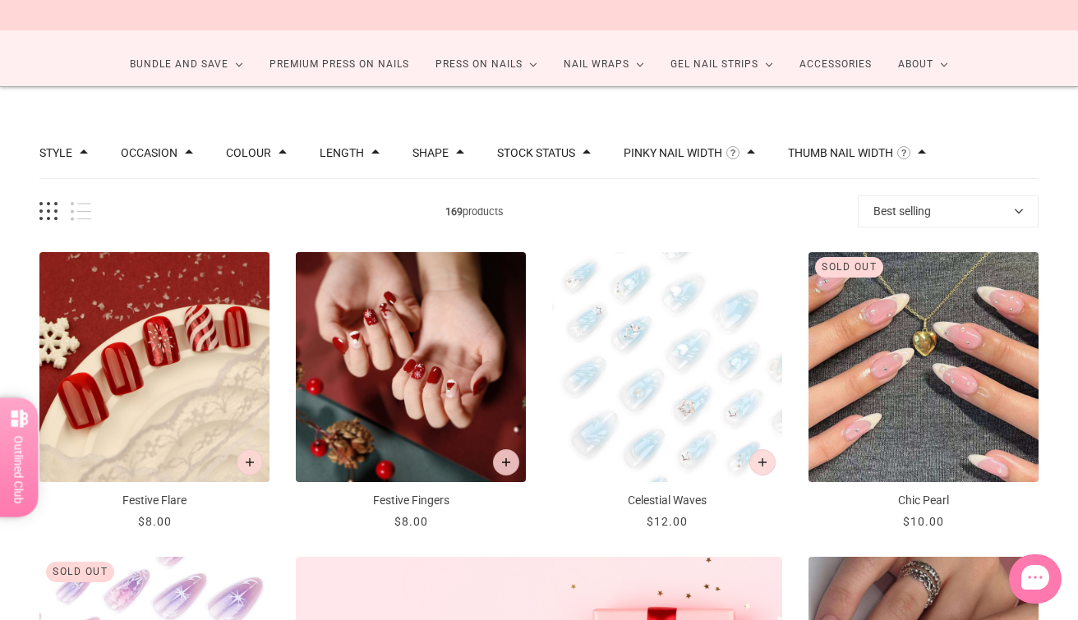
click at [666, 399] on img "Celestial Waves" at bounding box center [667, 367] width 230 height 230
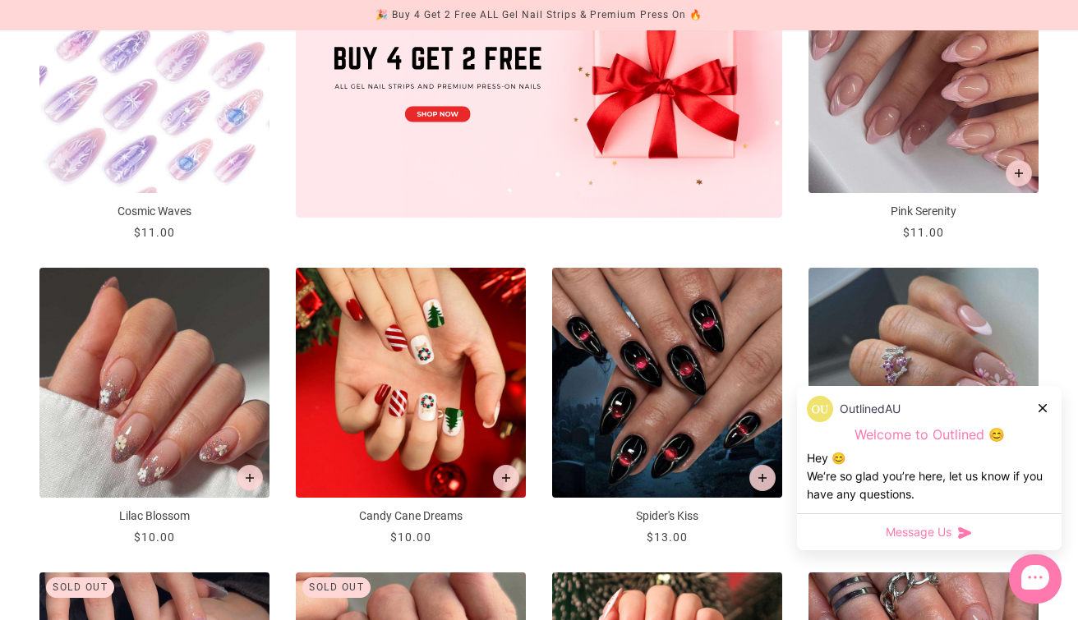
scroll to position [84, 0]
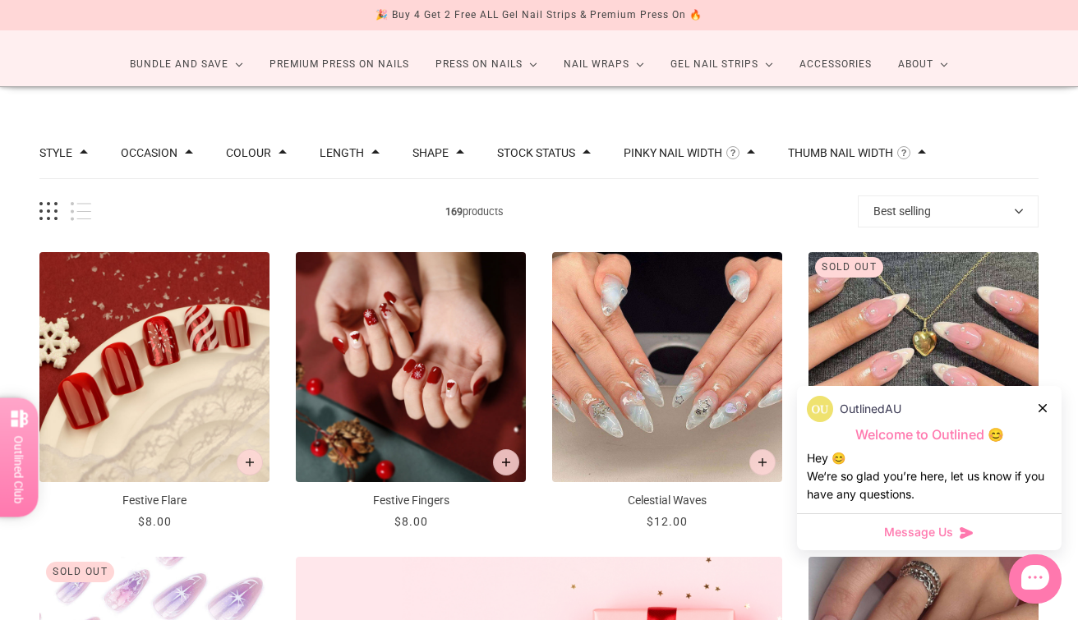
click at [1038, 409] on div "OutlinedAU" at bounding box center [929, 409] width 245 height 26
click at [1035, 402] on div "OutlinedAU" at bounding box center [929, 409] width 245 height 26
click at [1041, 401] on div at bounding box center [1044, 407] width 10 height 17
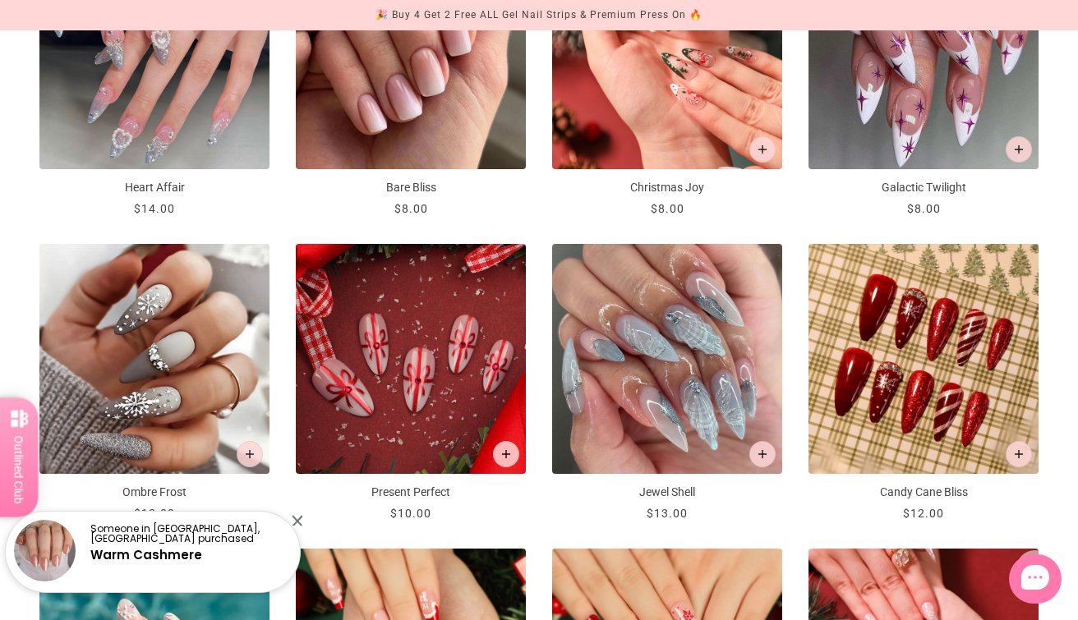
scroll to position [1316, 0]
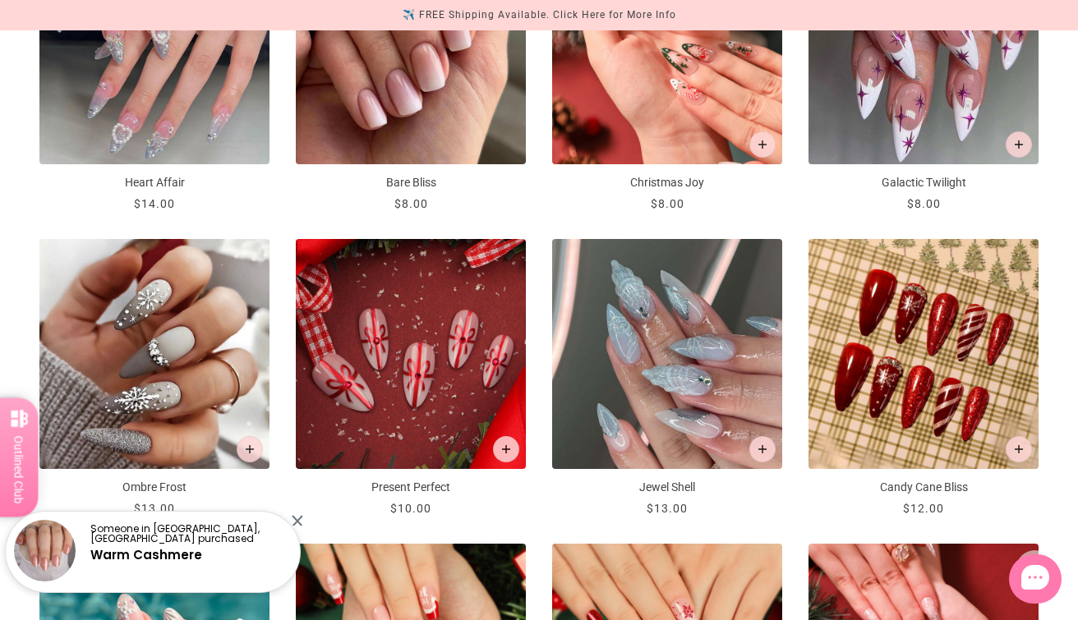
click at [666, 350] on img "Jewel Shell" at bounding box center [667, 354] width 230 height 230
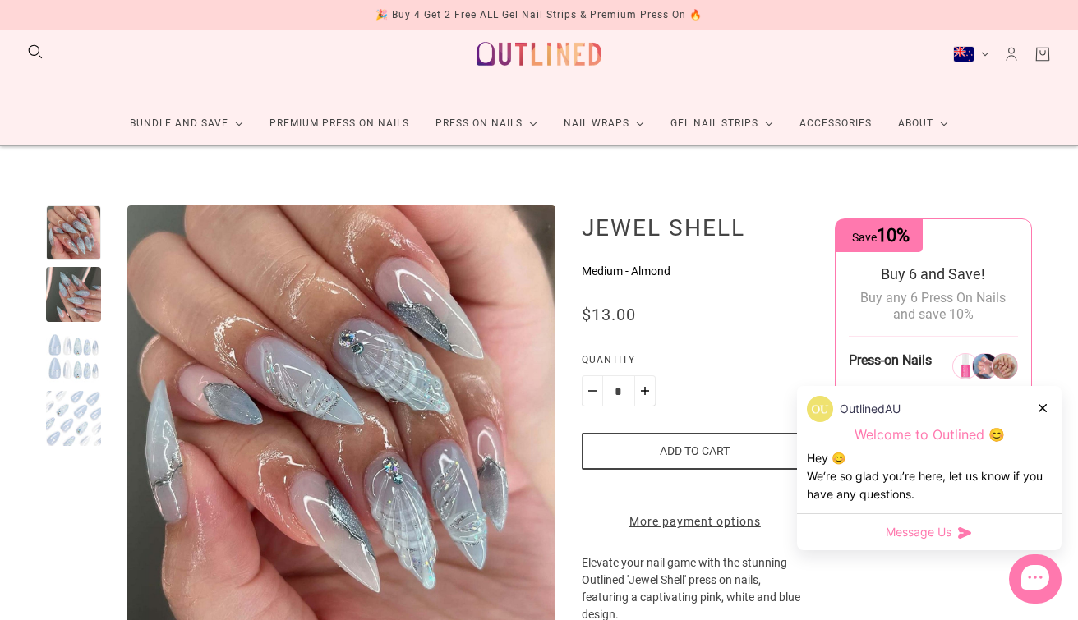
scroll to position [34, 0]
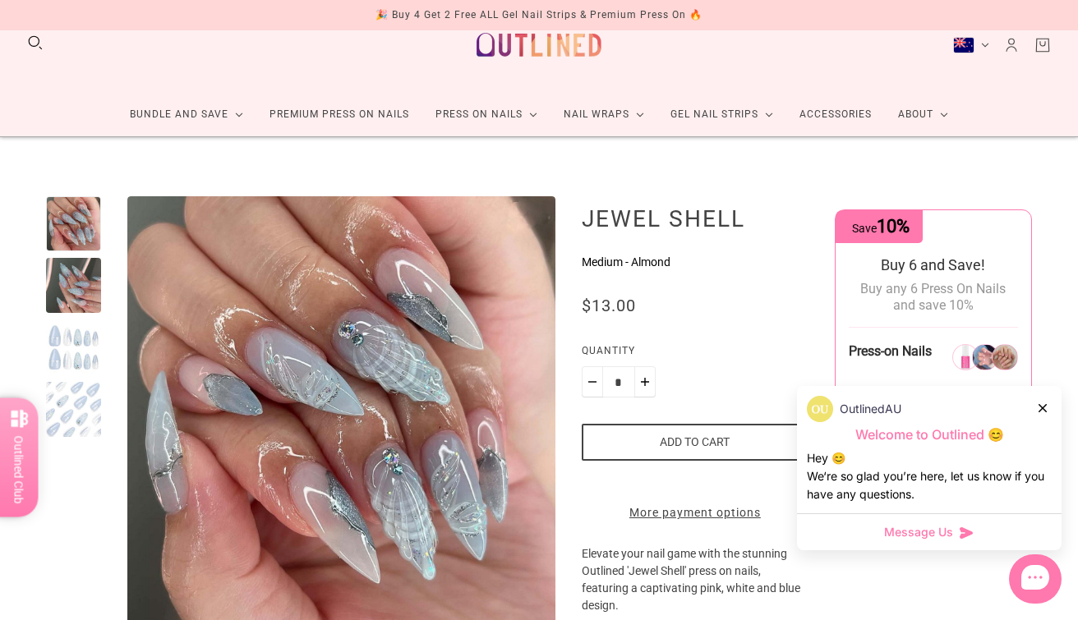
click at [1039, 399] on div "OutlinedAU" at bounding box center [929, 409] width 245 height 26
click at [67, 343] on div at bounding box center [73, 347] width 55 height 55
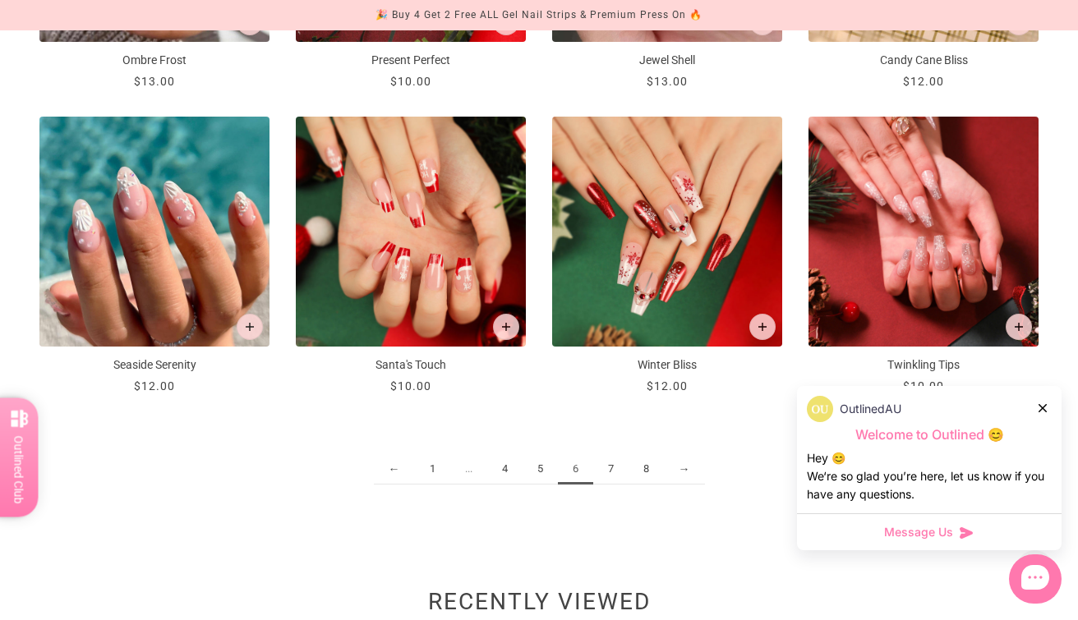
scroll to position [1745, 0]
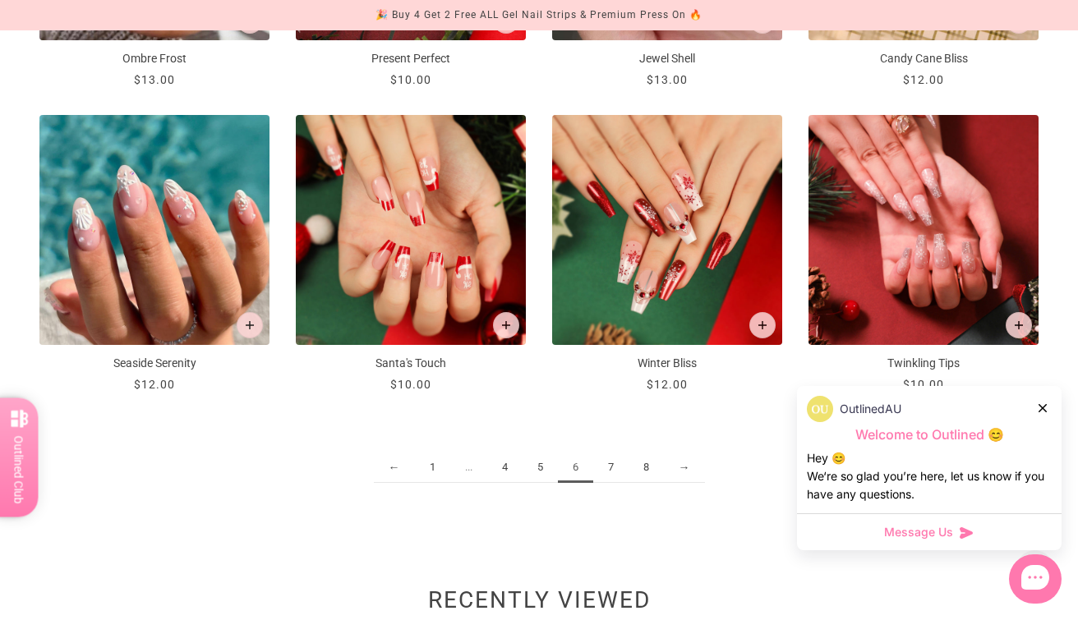
click at [1040, 413] on div at bounding box center [1044, 407] width 10 height 17
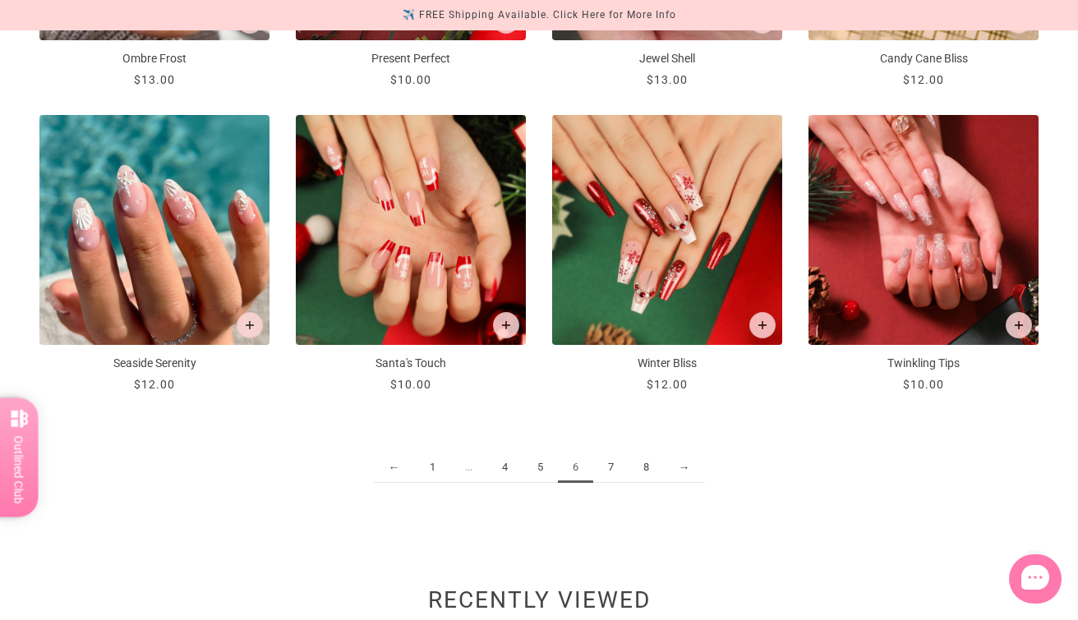
click at [610, 466] on link "7" at bounding box center [610, 468] width 35 height 30
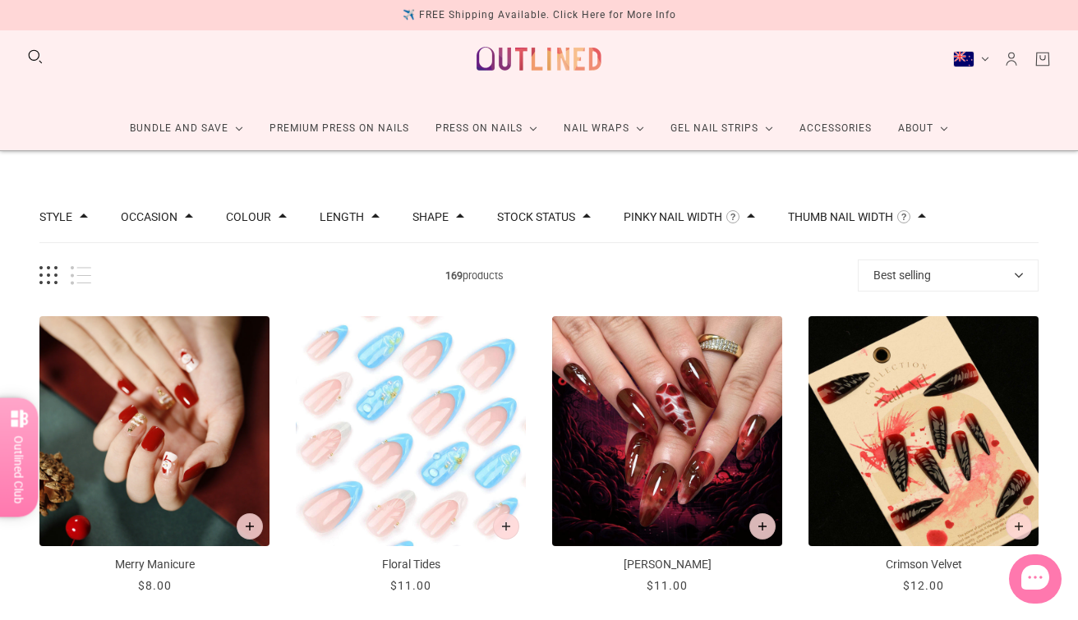
scroll to position [21, 0]
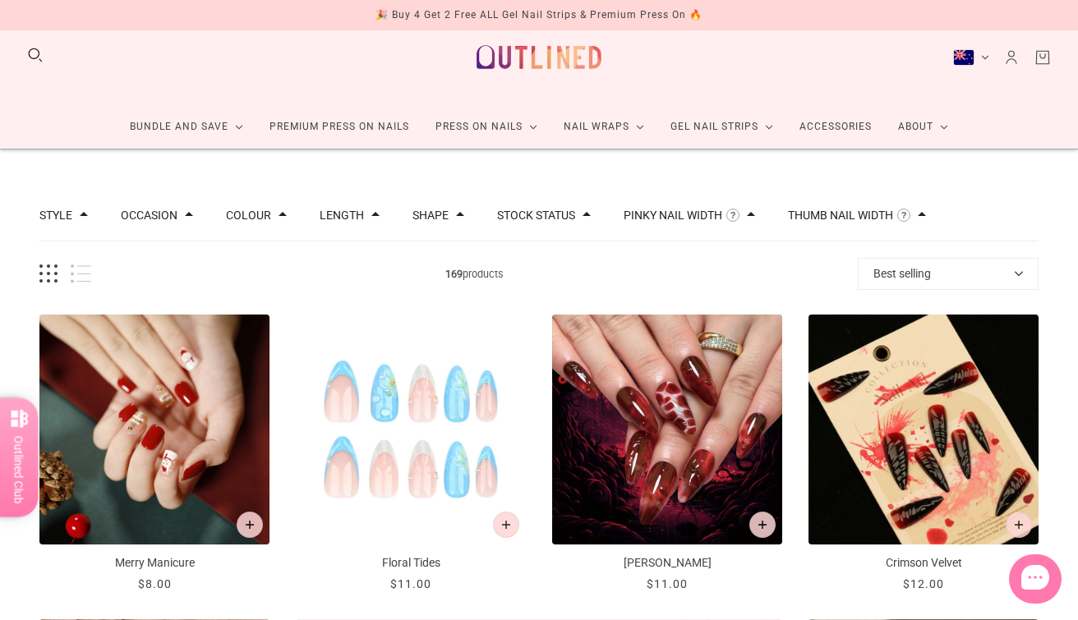
click at [413, 393] on img "Floral Tides" at bounding box center [411, 430] width 230 height 230
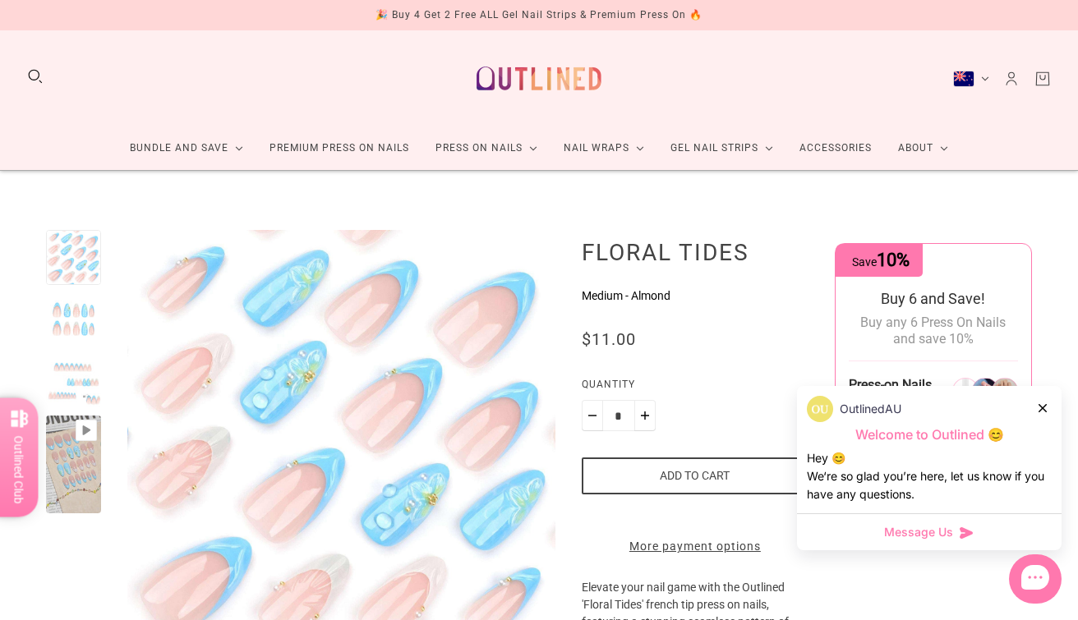
click at [75, 296] on div at bounding box center [73, 319] width 55 height 55
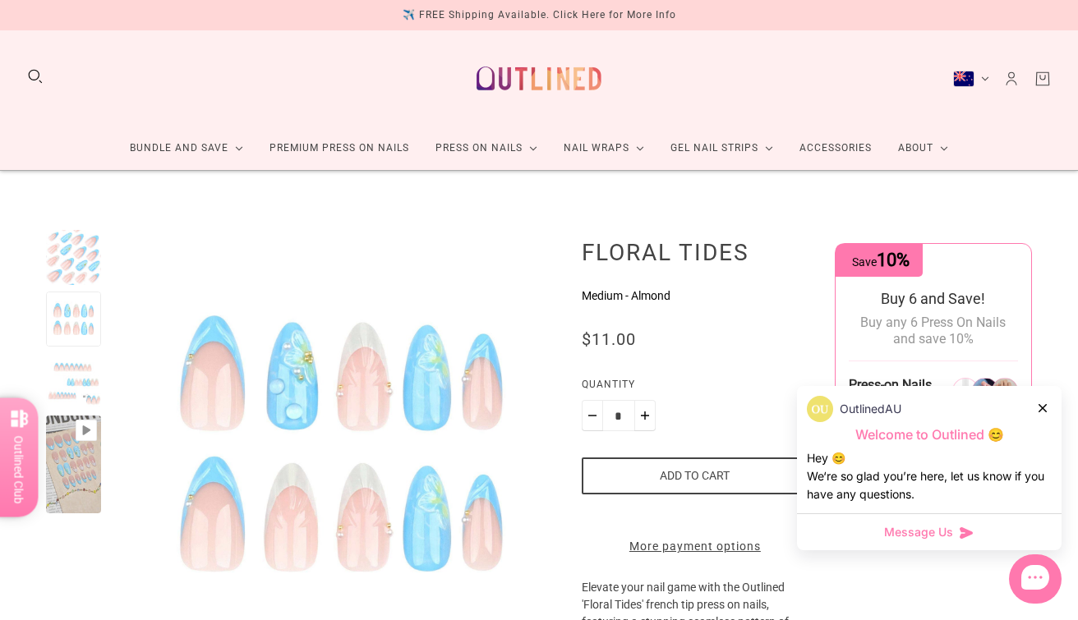
click at [72, 265] on div at bounding box center [73, 257] width 55 height 55
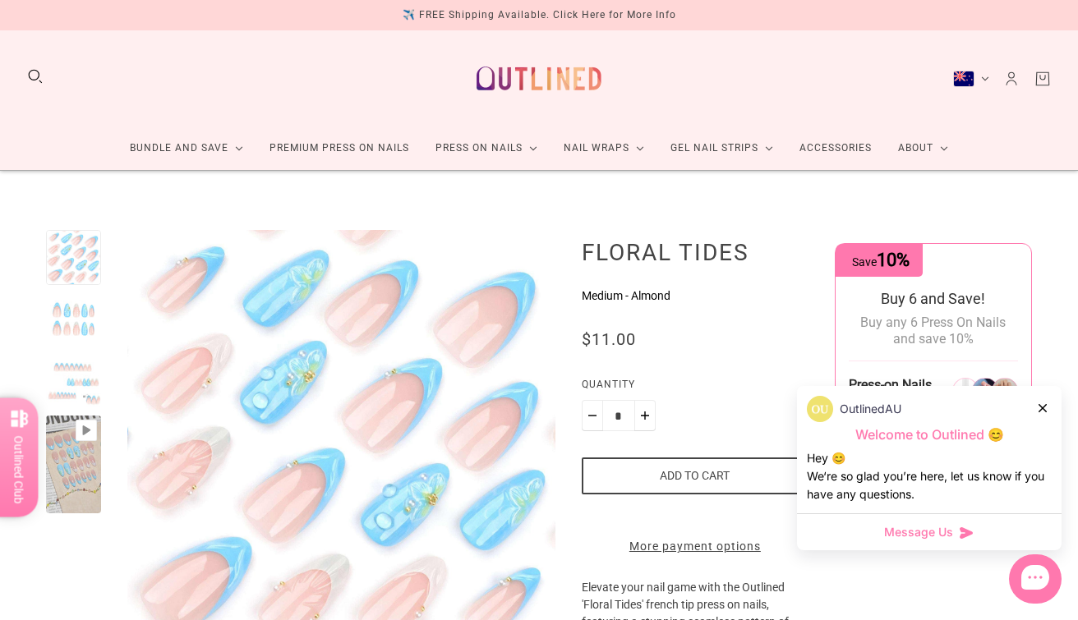
click at [58, 371] on div at bounding box center [73, 380] width 55 height 55
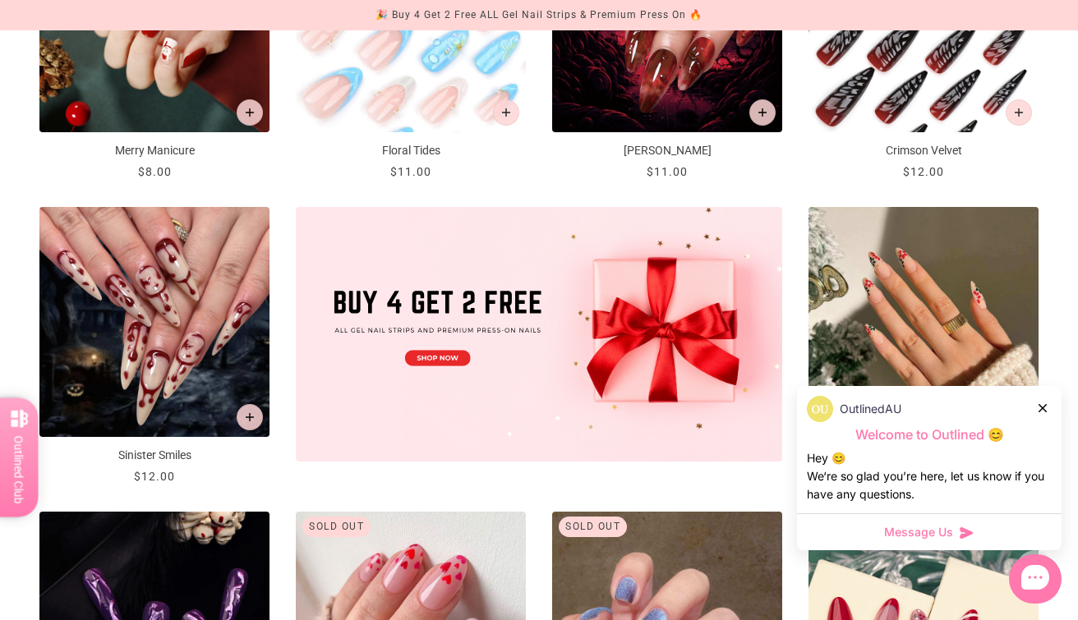
scroll to position [436, 0]
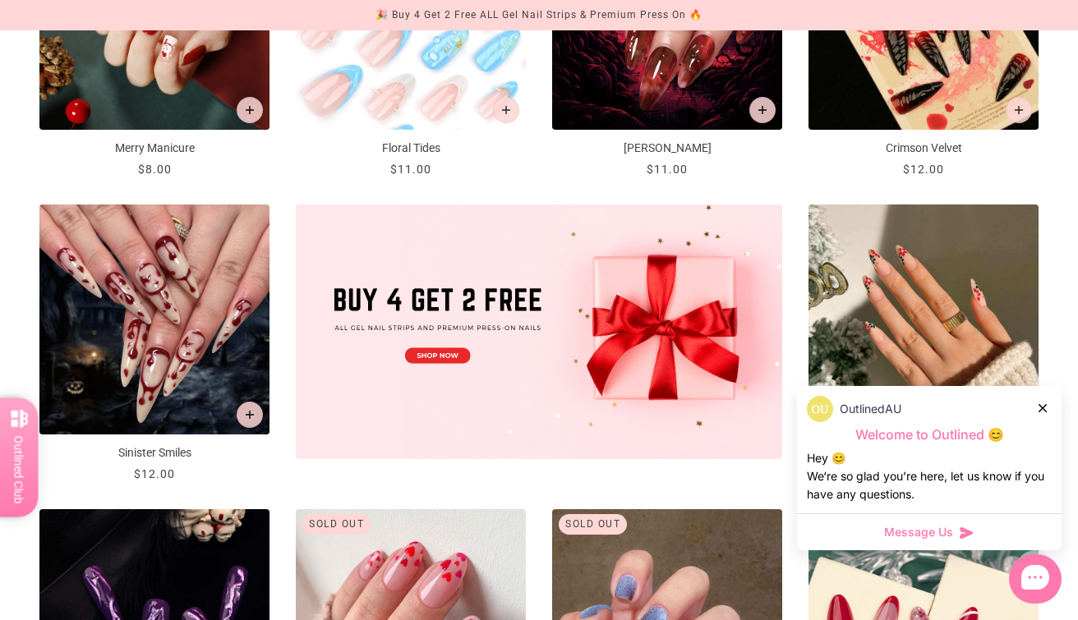
click at [1047, 409] on div at bounding box center [1044, 407] width 10 height 17
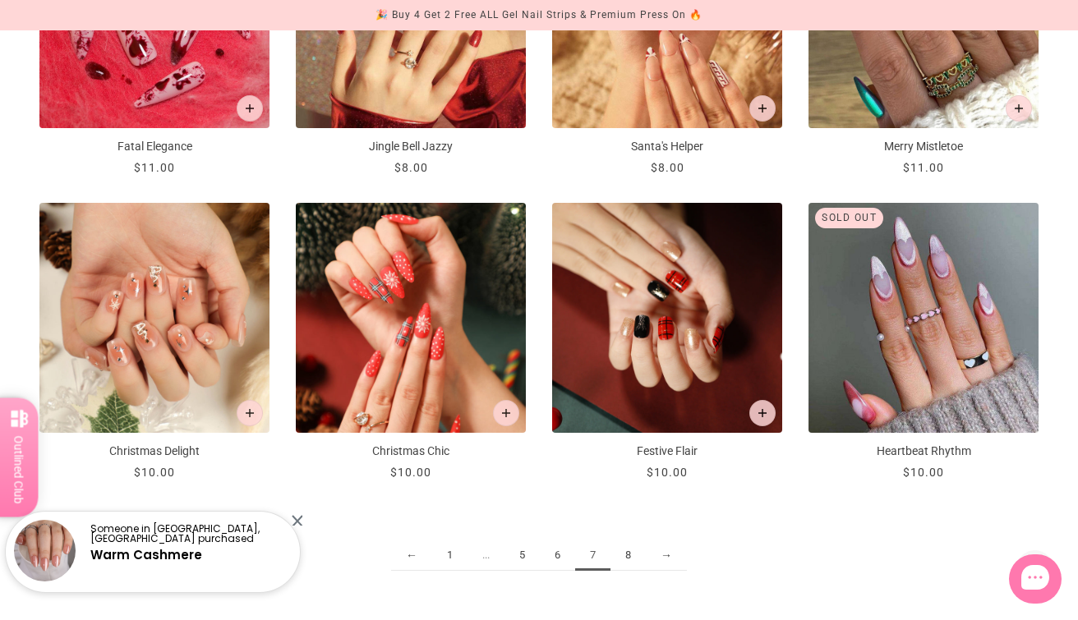
scroll to position [1662, 0]
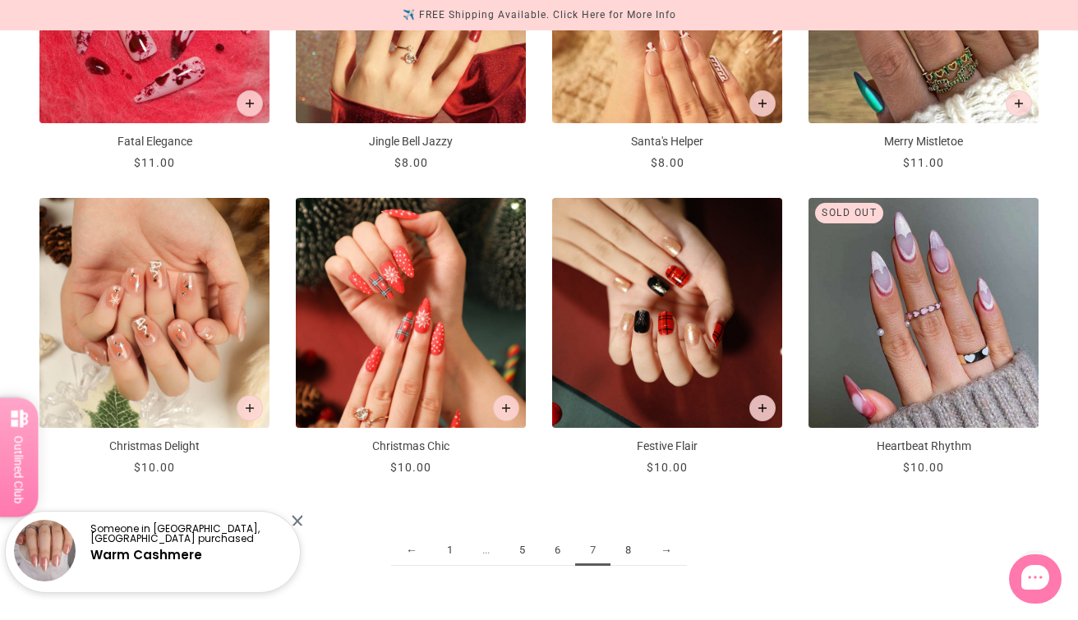
click at [626, 551] on link "8" at bounding box center [628, 551] width 35 height 30
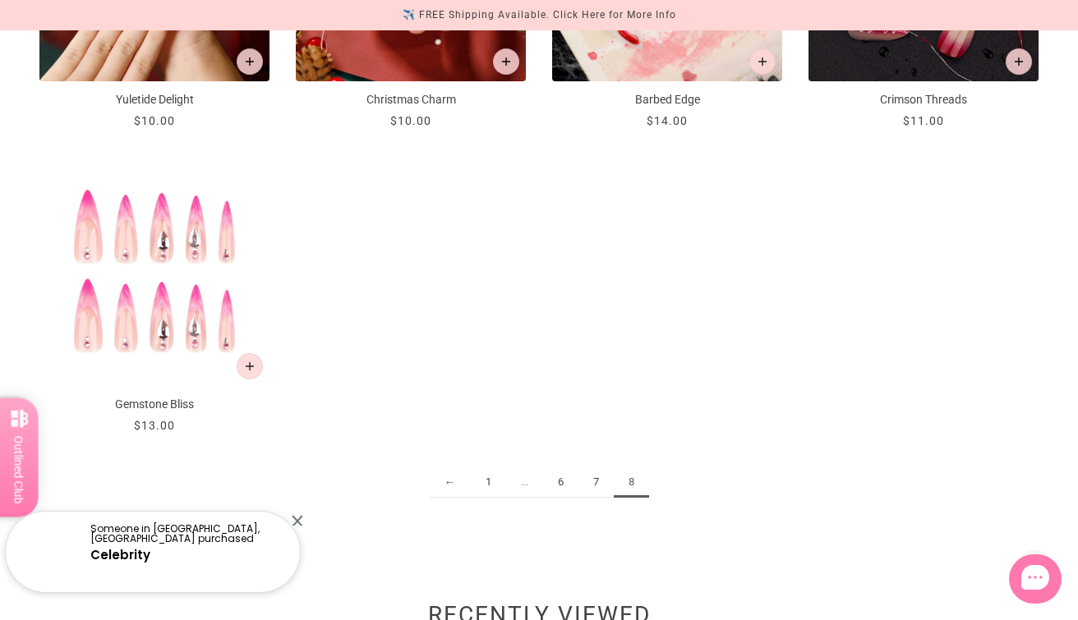
scroll to position [1420, 0]
